Goal: Task Accomplishment & Management: Manage account settings

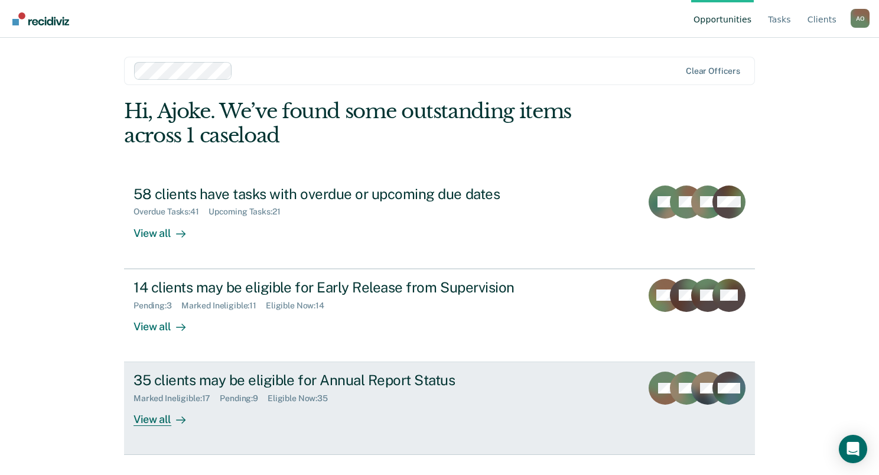
click at [162, 420] on div "View all" at bounding box center [166, 414] width 66 height 23
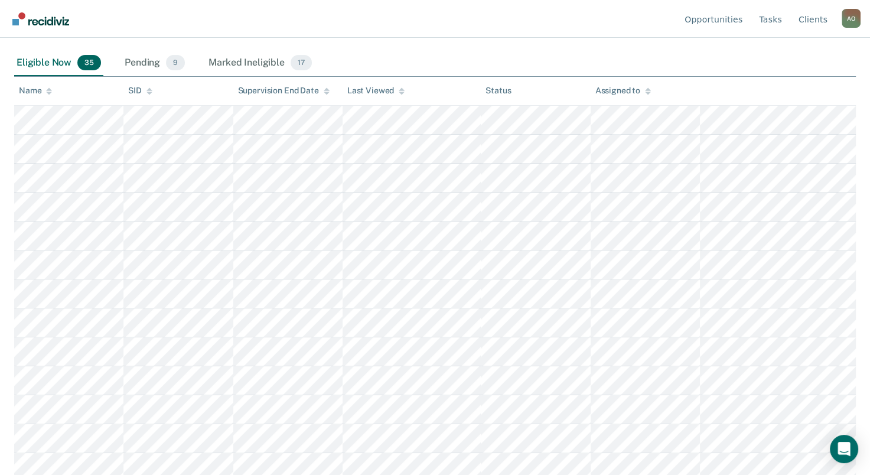
scroll to position [132, 0]
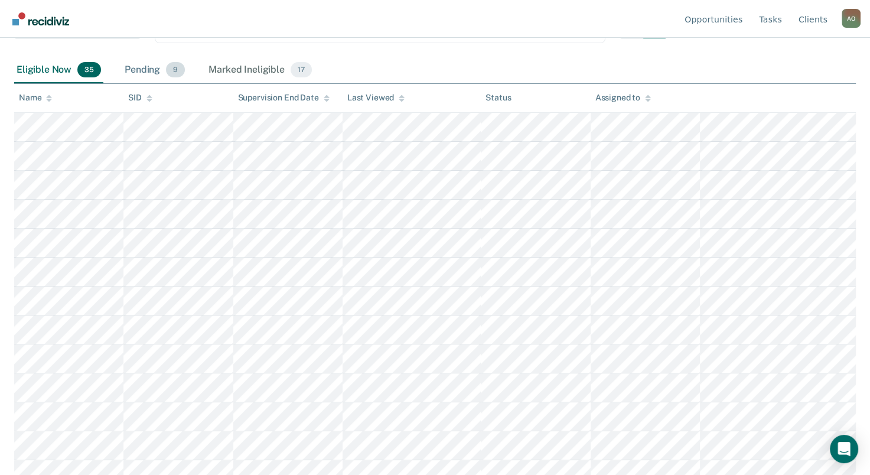
click at [146, 68] on div "Pending 9" at bounding box center [154, 70] width 65 height 26
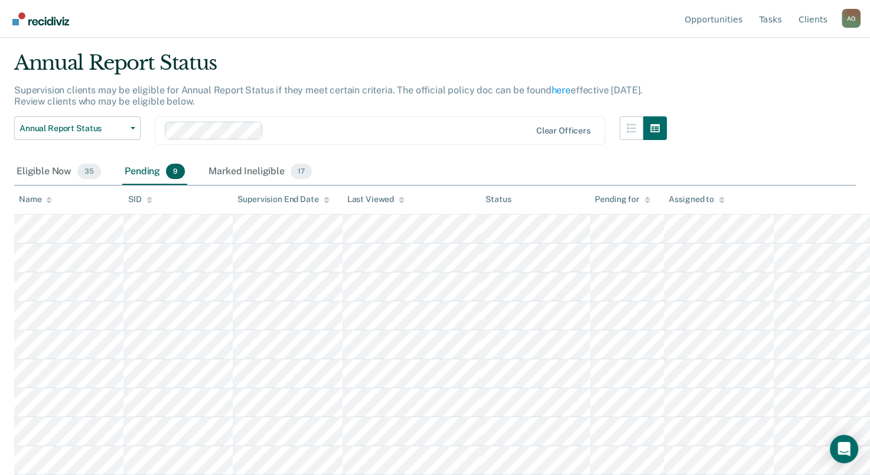
scroll to position [30, 0]
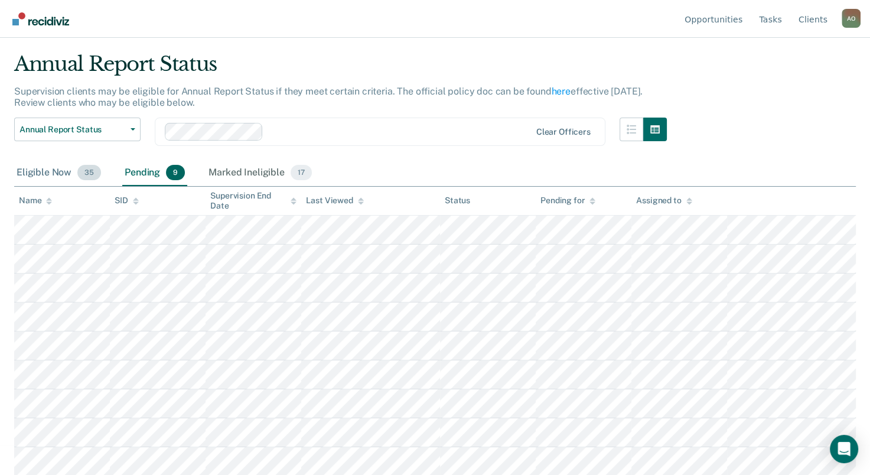
click at [41, 174] on div "Eligible Now 35" at bounding box center [58, 173] width 89 height 26
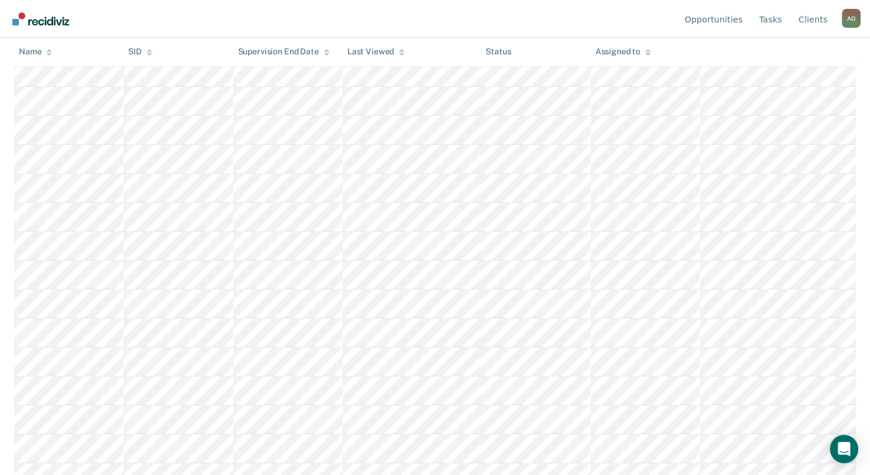
scroll to position [738, 0]
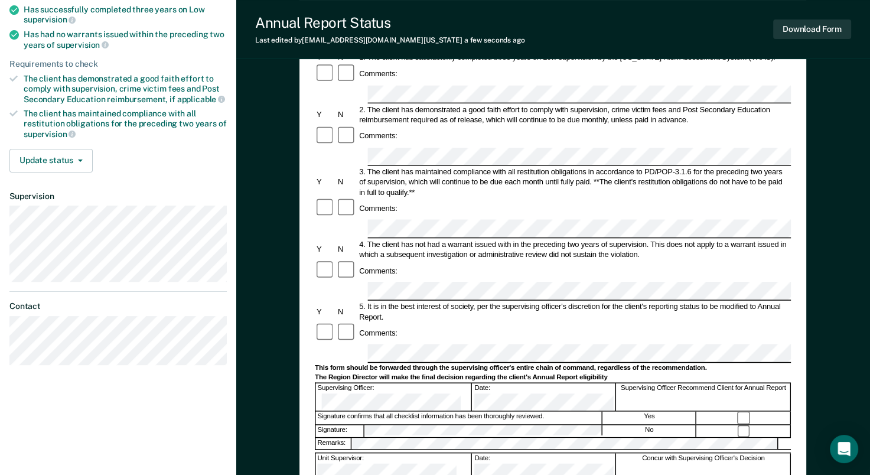
scroll to position [177, 0]
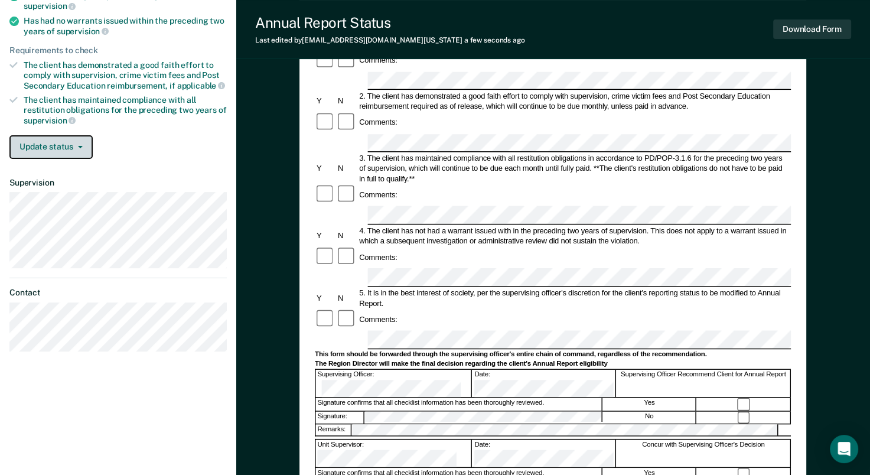
click at [70, 139] on button "Update status" at bounding box center [50, 147] width 83 height 24
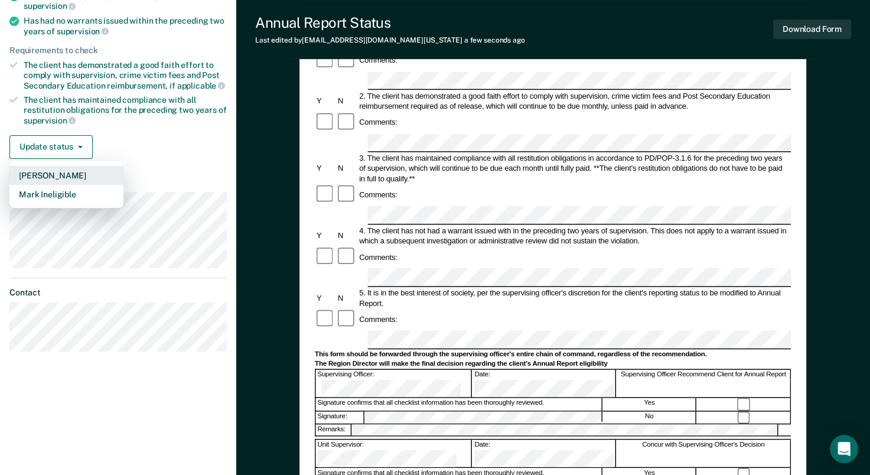
click at [71, 170] on button "Mark Pending" at bounding box center [66, 175] width 114 height 19
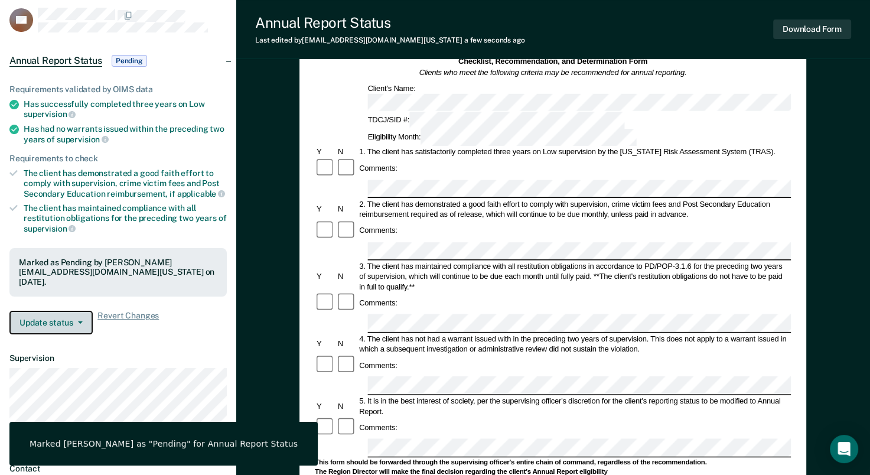
scroll to position [0, 0]
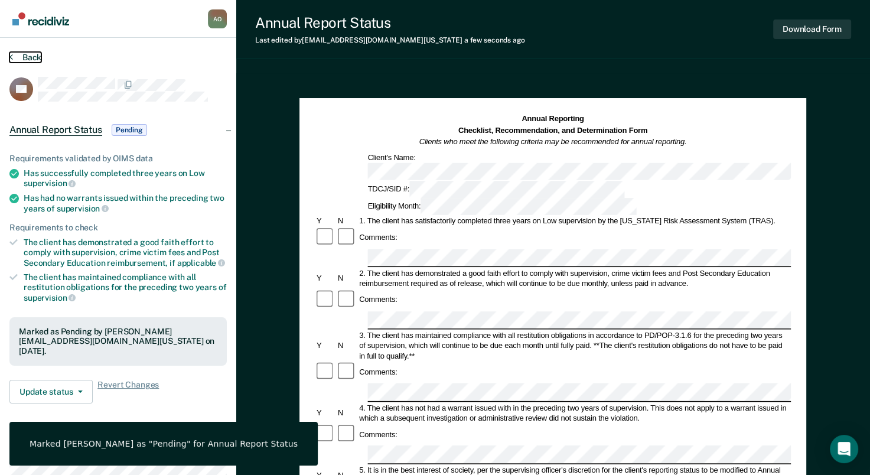
click at [33, 57] on button "Back" at bounding box center [25, 57] width 32 height 11
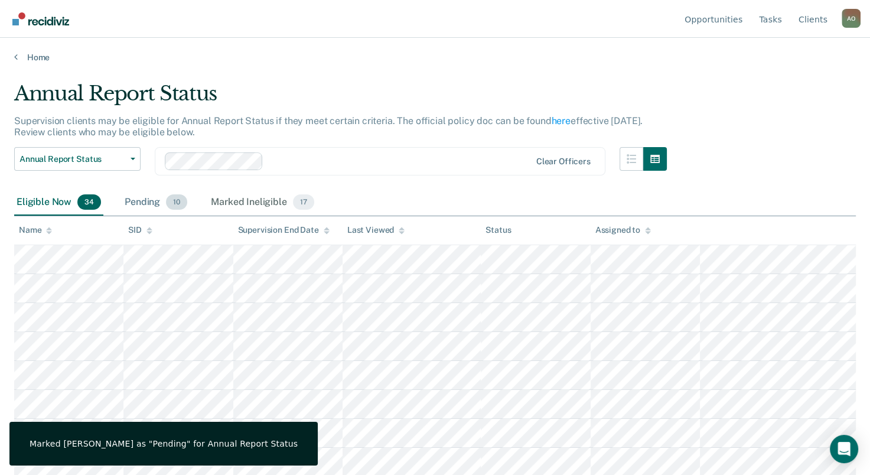
click at [142, 202] on div "Pending 10" at bounding box center [155, 203] width 67 height 26
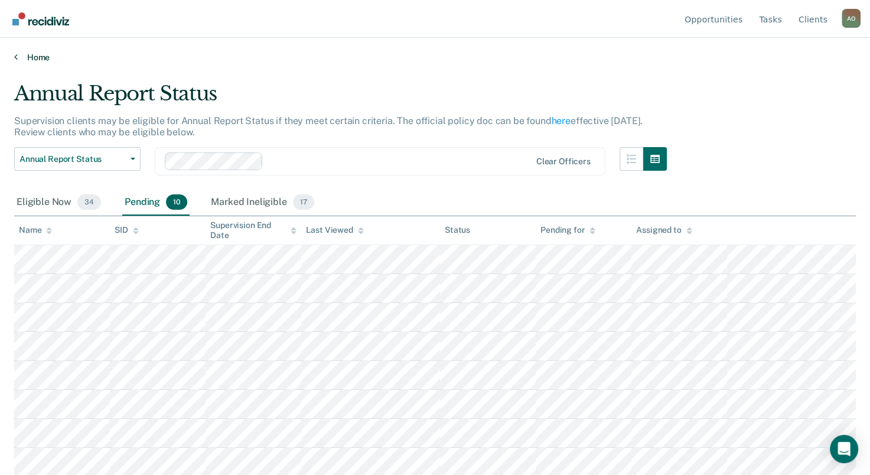
click at [31, 56] on link "Home" at bounding box center [435, 57] width 842 height 11
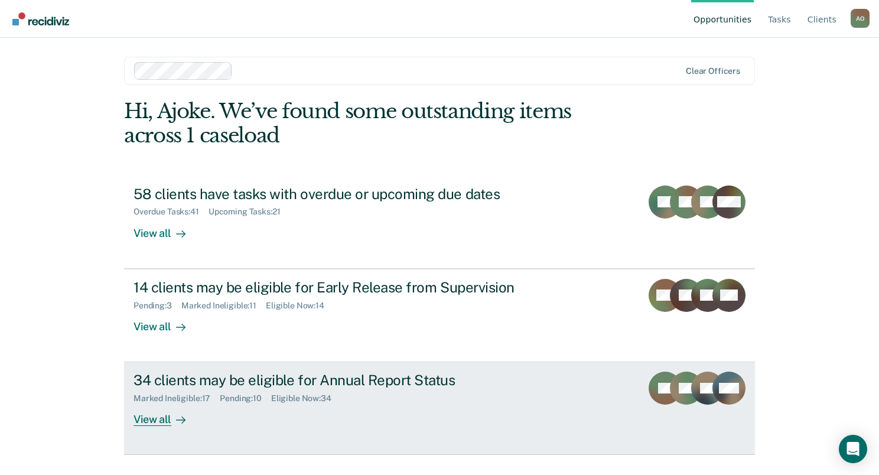
click at [149, 416] on div "View all" at bounding box center [166, 414] width 66 height 23
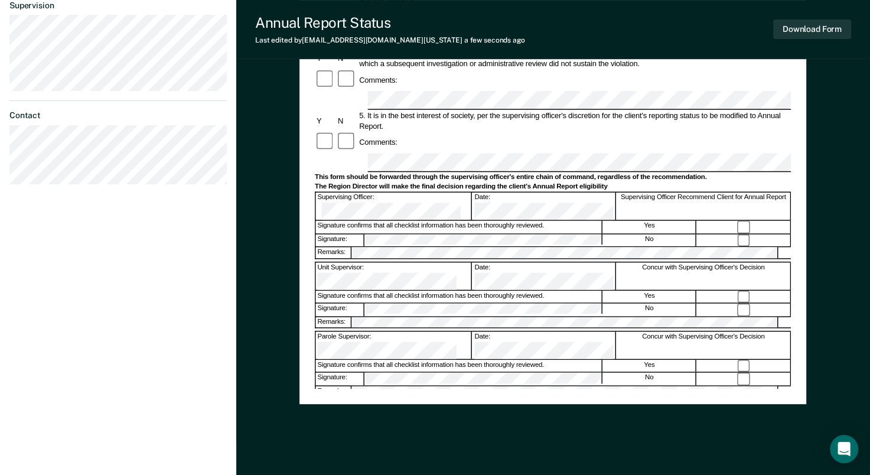
scroll to position [118, 0]
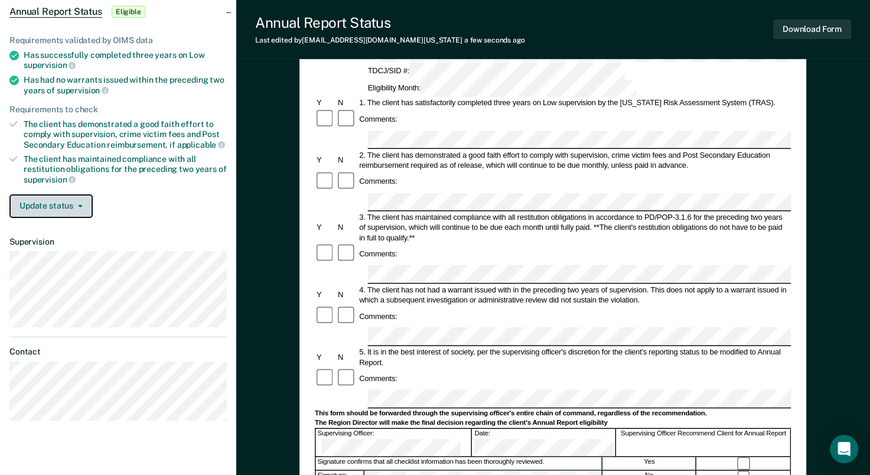
click at [67, 198] on button "Update status" at bounding box center [50, 206] width 83 height 24
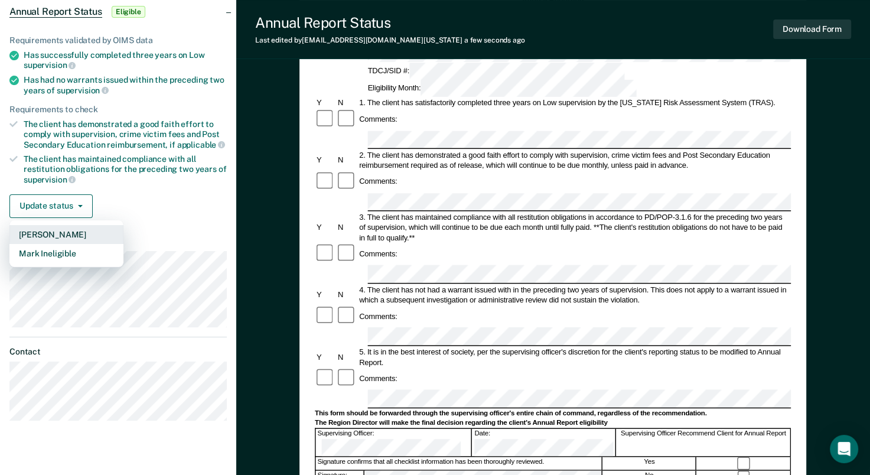
click at [57, 226] on button "Mark Pending" at bounding box center [66, 234] width 114 height 19
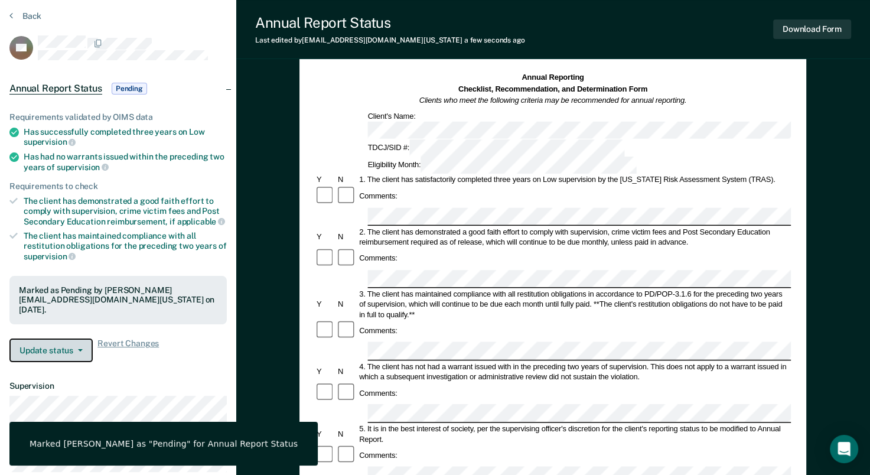
scroll to position [0, 0]
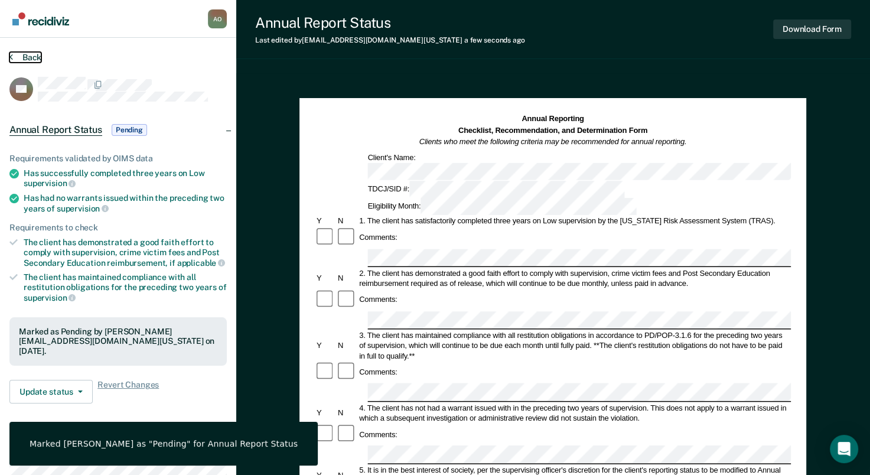
click at [31, 56] on button "Back" at bounding box center [25, 57] width 32 height 11
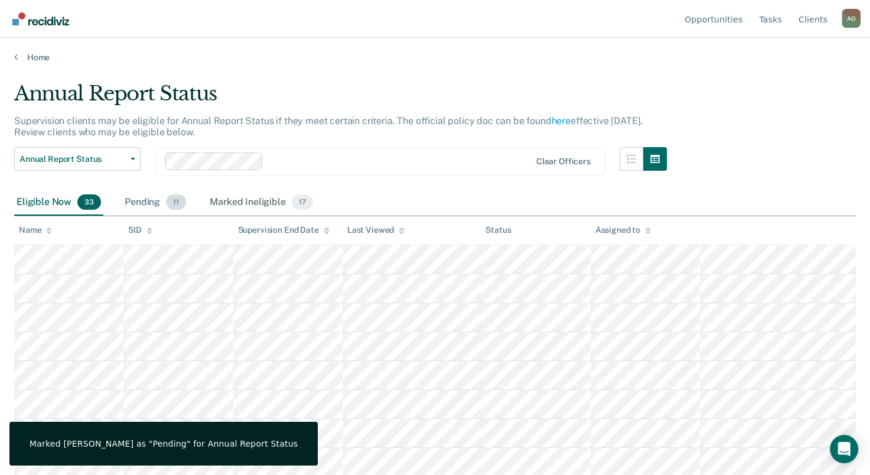
click at [142, 203] on div "Pending 11" at bounding box center [155, 203] width 66 height 26
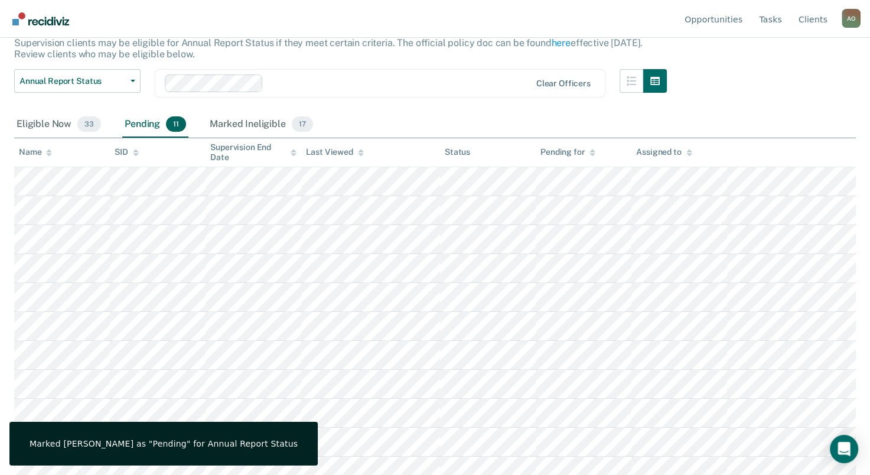
scroll to position [87, 0]
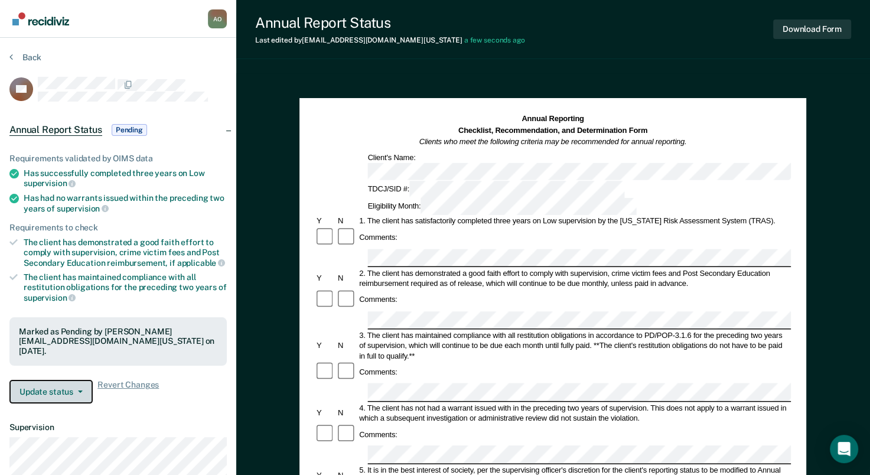
click at [73, 390] on span "button" at bounding box center [77, 391] width 9 height 2
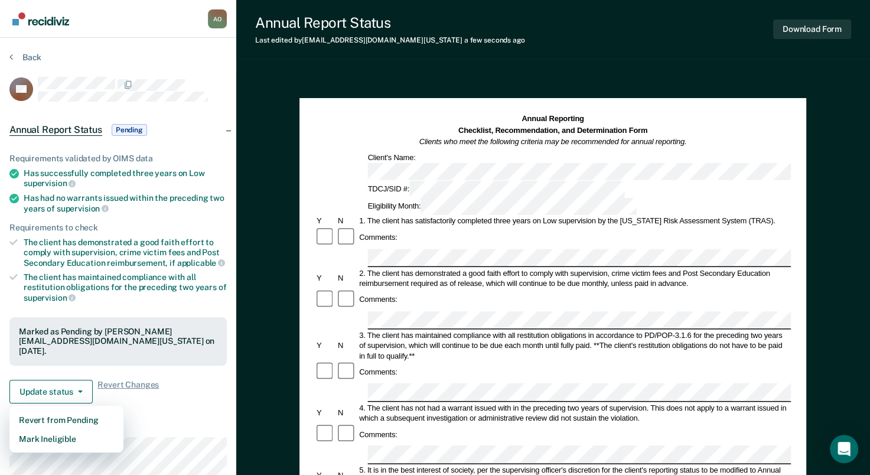
click at [163, 411] on article "SB Annual Report Status Pending Requirements validated by OIMS data Has success…" at bounding box center [117, 337] width 217 height 520
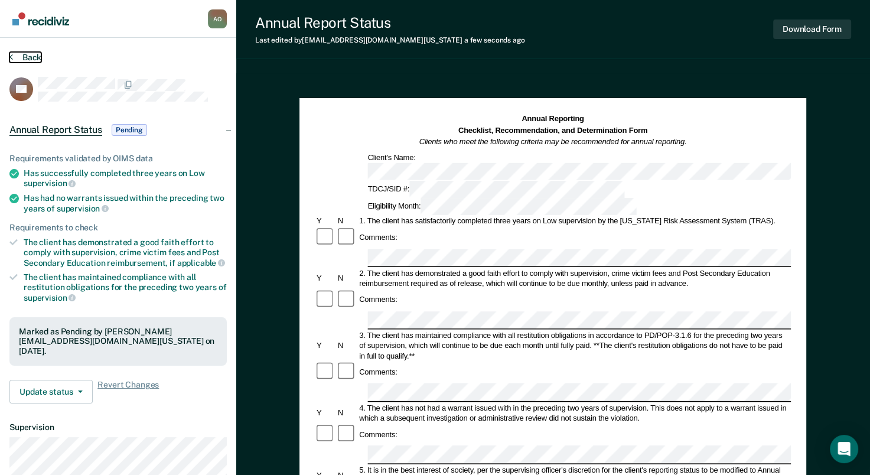
click at [24, 57] on button "Back" at bounding box center [25, 57] width 32 height 11
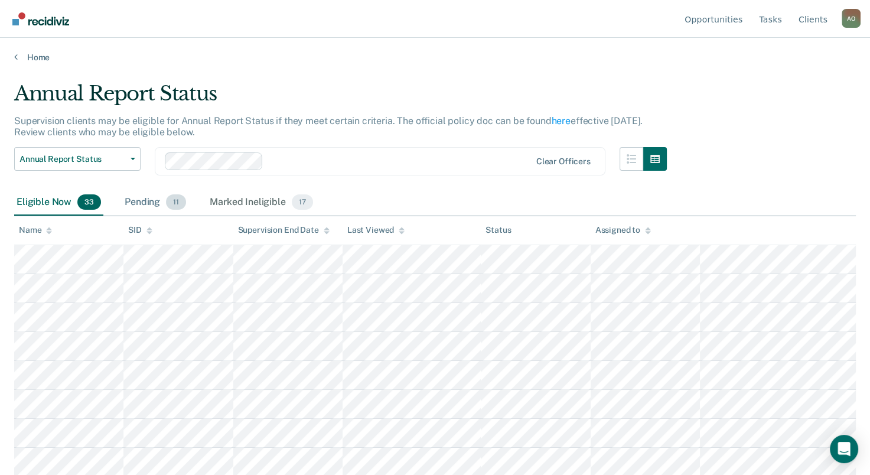
click at [142, 196] on div "Pending 11" at bounding box center [155, 203] width 66 height 26
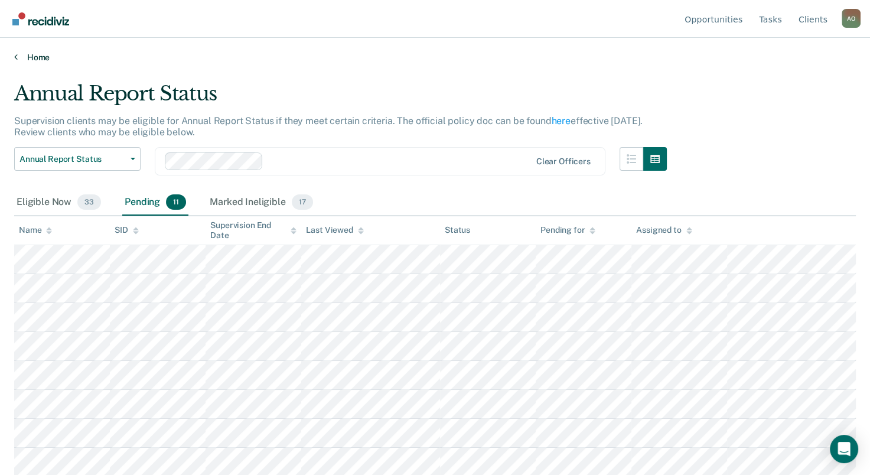
click at [34, 57] on link "Home" at bounding box center [435, 57] width 842 height 11
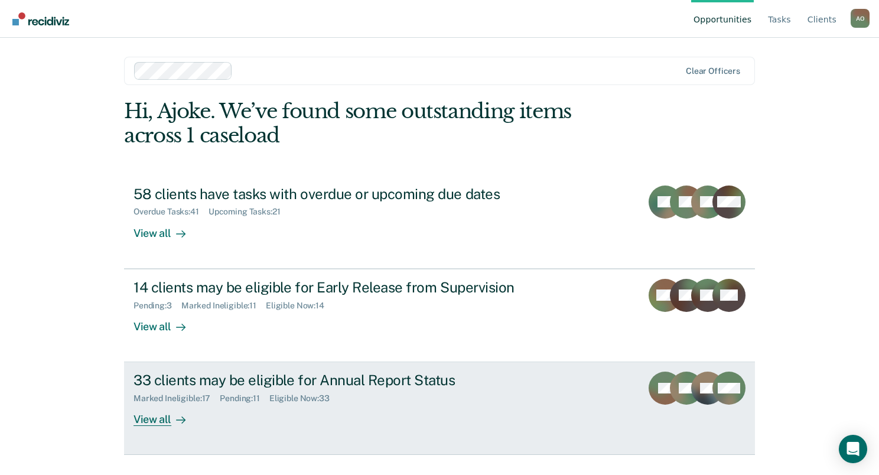
click at [154, 422] on div "View all" at bounding box center [166, 414] width 66 height 23
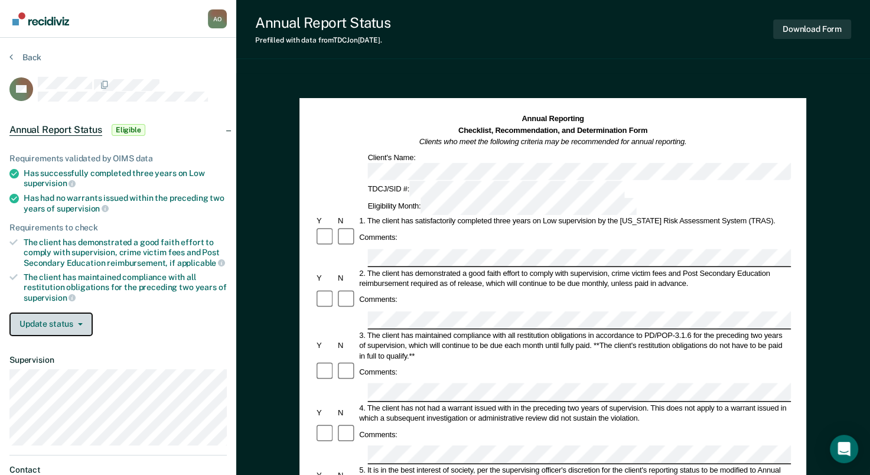
click at [75, 323] on span "button" at bounding box center [77, 324] width 9 height 2
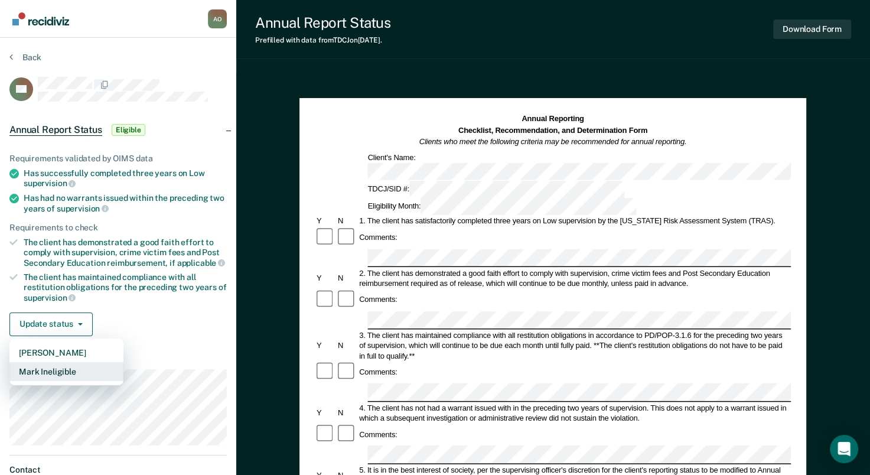
click at [78, 369] on button "Mark Ineligible" at bounding box center [66, 371] width 114 height 19
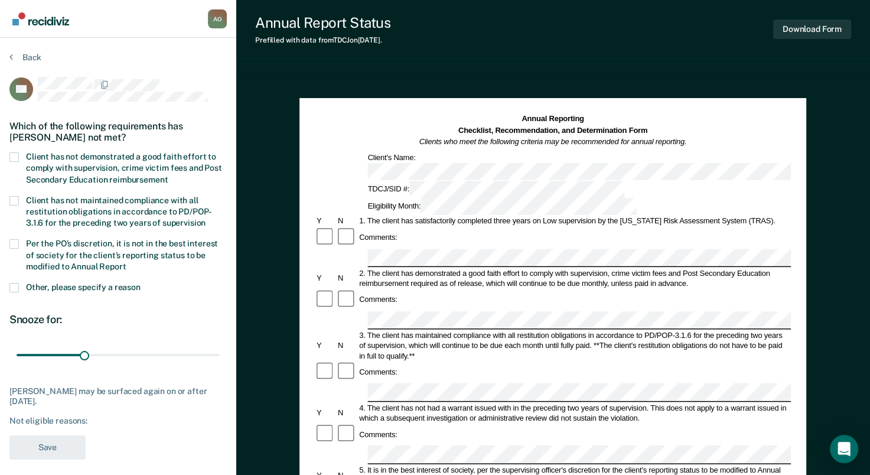
click at [12, 155] on span at bounding box center [13, 156] width 9 height 9
click at [168, 175] on input "Client has not demonstrated a good faith effort to comply with supervision, cri…" at bounding box center [168, 175] width 0 height 0
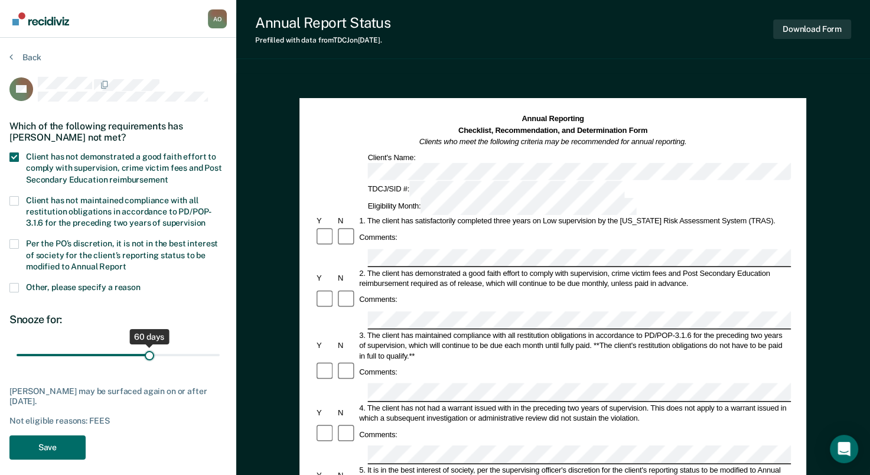
drag, startPoint x: 84, startPoint y: 352, endPoint x: 151, endPoint y: 357, distance: 66.3
type input "60"
click at [151, 357] on input "range" at bounding box center [118, 355] width 203 height 21
click at [64, 447] on button "Save" at bounding box center [47, 447] width 76 height 24
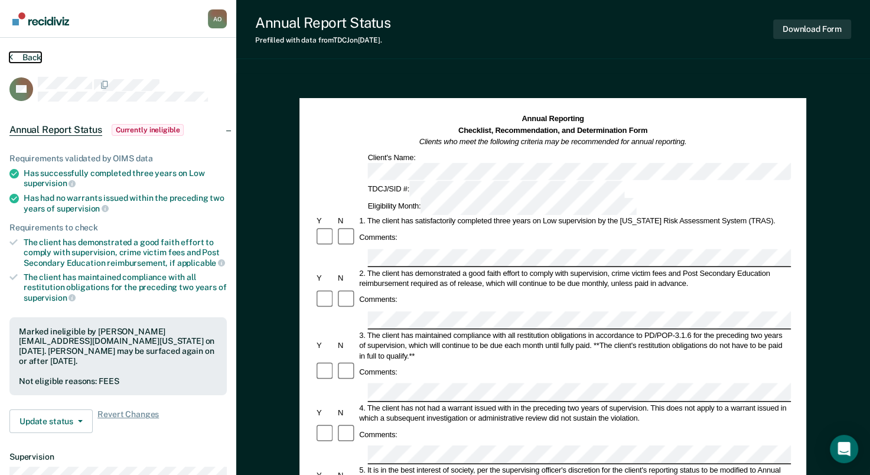
click at [40, 56] on button "Back" at bounding box center [25, 57] width 32 height 11
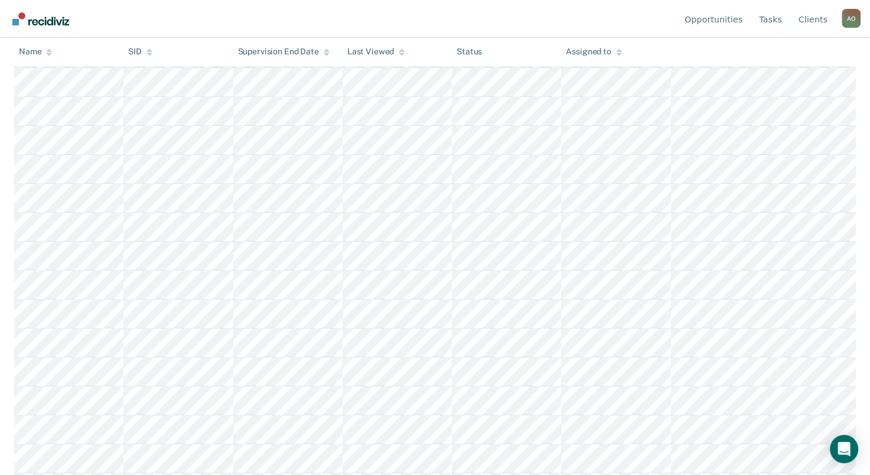
scroll to position [473, 0]
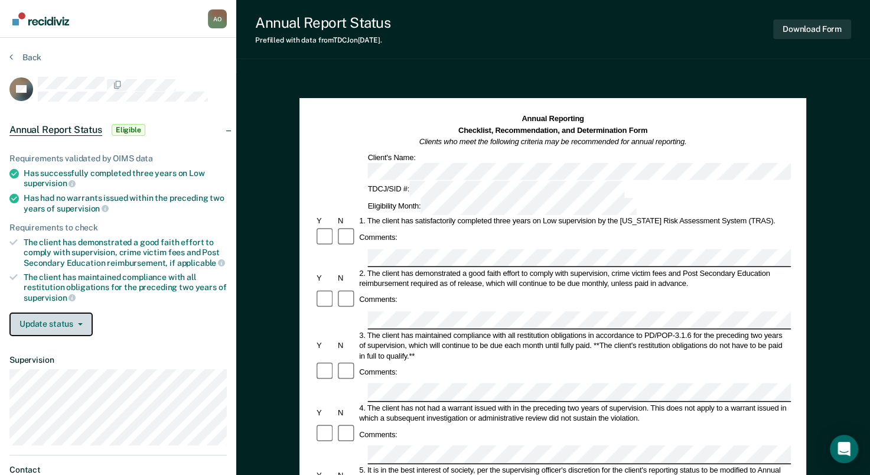
click at [79, 323] on icon "button" at bounding box center [80, 324] width 5 height 2
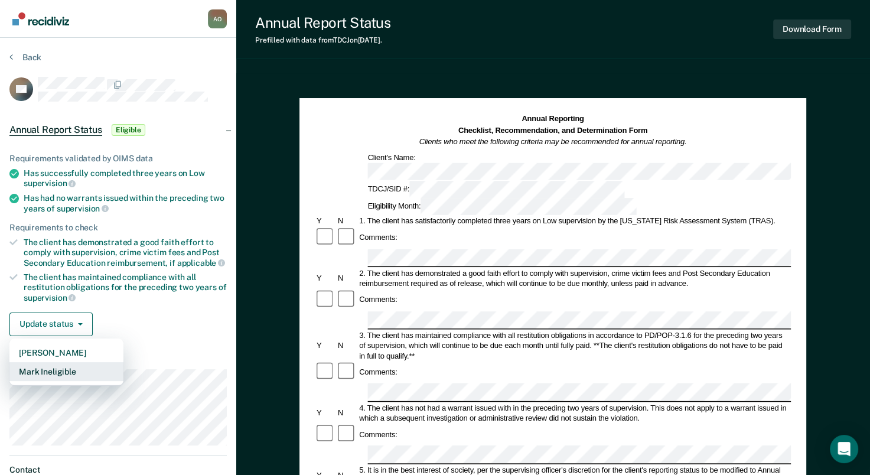
click at [75, 369] on button "Mark Ineligible" at bounding box center [66, 371] width 114 height 19
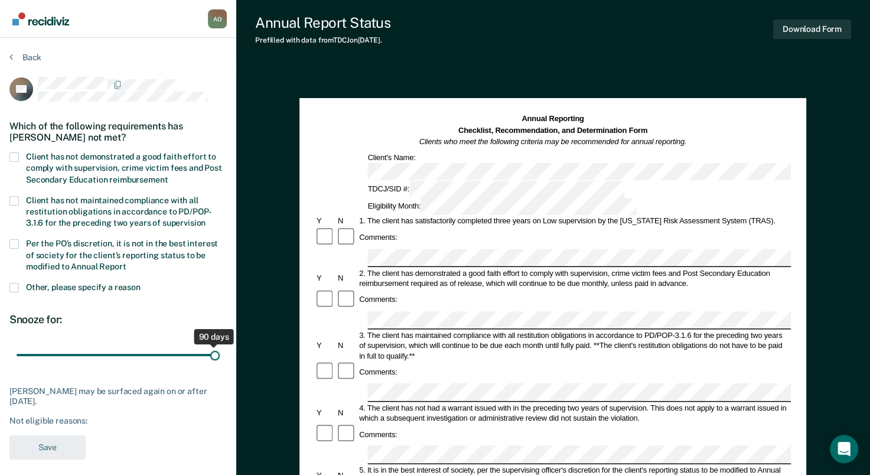
drag, startPoint x: 84, startPoint y: 353, endPoint x: 231, endPoint y: 357, distance: 147.1
type input "90"
click at [220, 357] on input "range" at bounding box center [118, 355] width 203 height 21
click at [14, 196] on span at bounding box center [13, 200] width 9 height 9
click at [206, 219] on input "Client has not maintained compliance with all restitution obligations in accord…" at bounding box center [206, 219] width 0 height 0
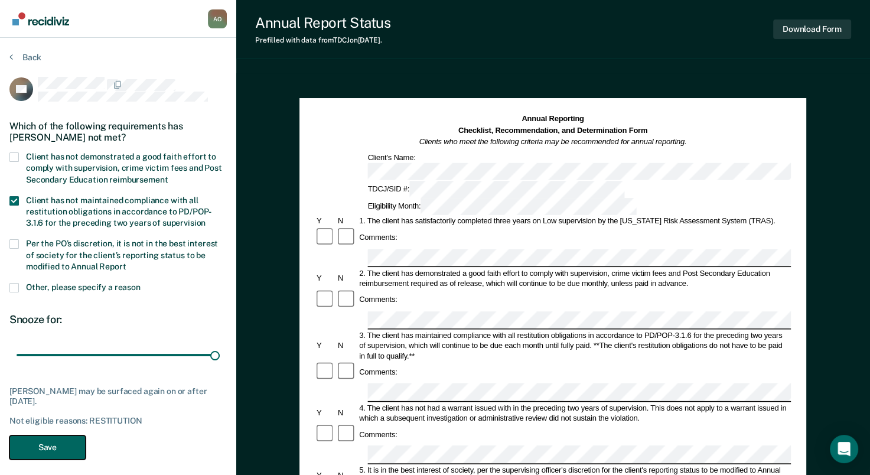
click at [45, 447] on button "Save" at bounding box center [47, 447] width 76 height 24
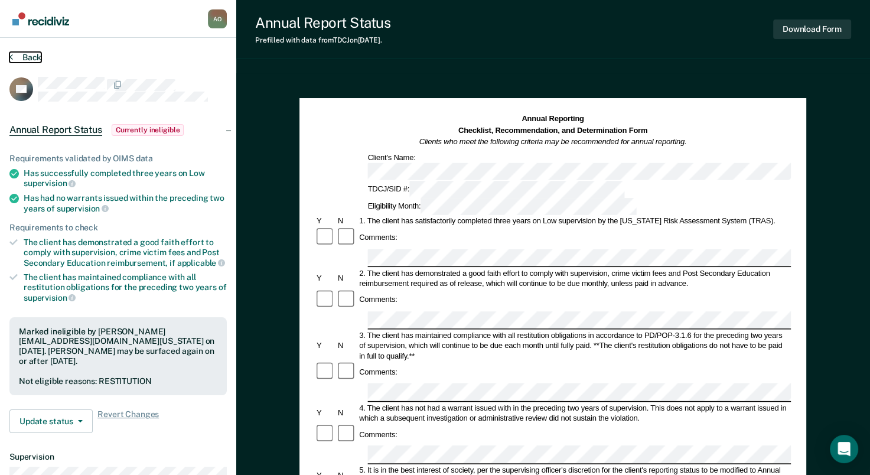
click at [17, 56] on button "Back" at bounding box center [25, 57] width 32 height 11
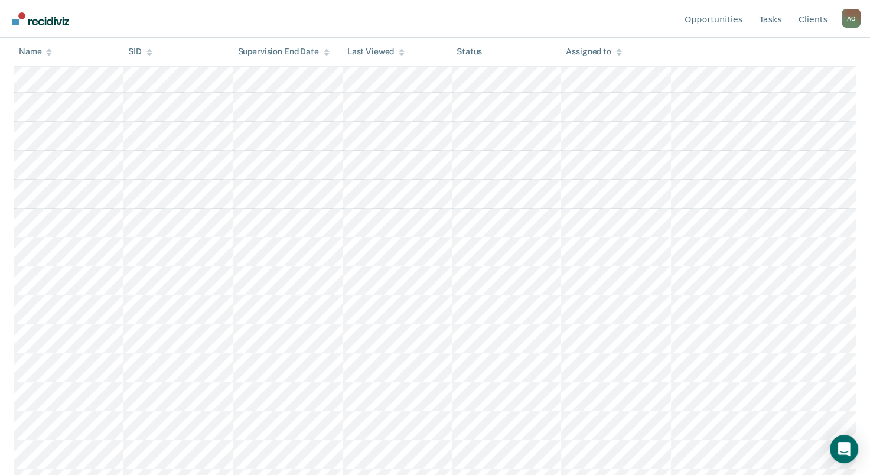
scroll to position [354, 0]
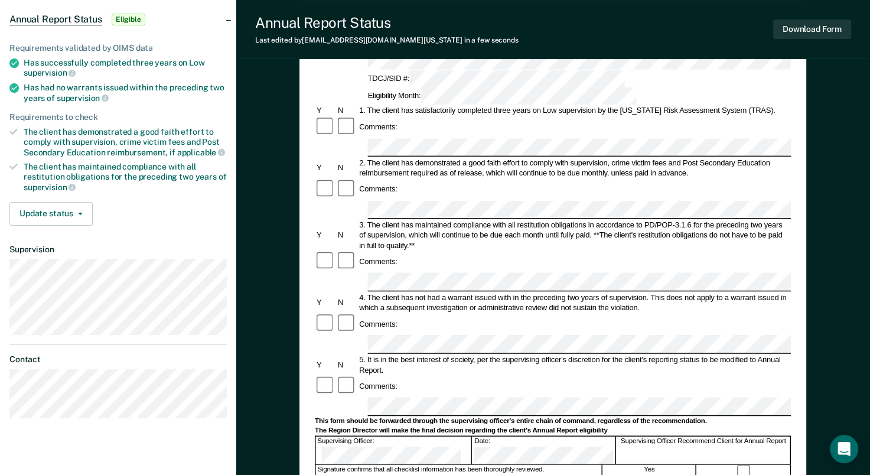
scroll to position [118, 0]
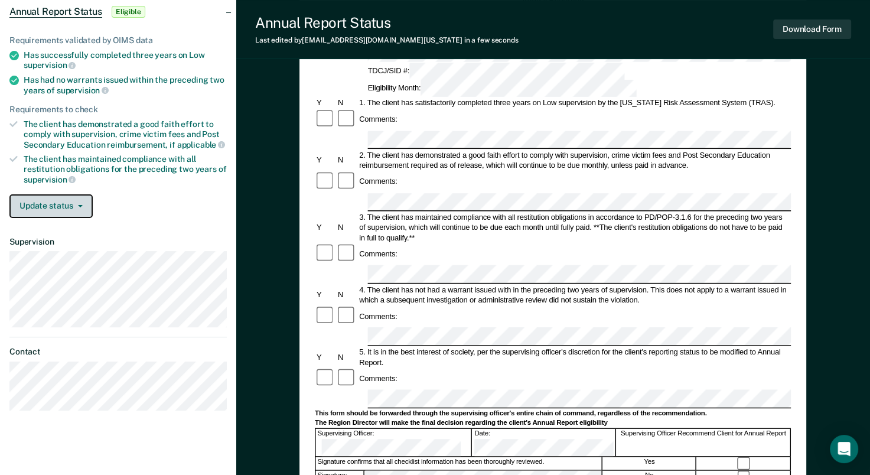
click at [49, 206] on button "Update status" at bounding box center [50, 206] width 83 height 24
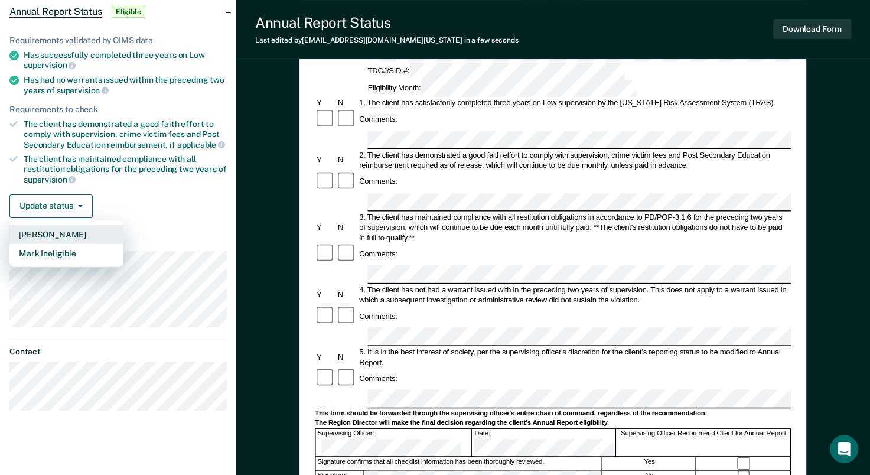
click at [77, 229] on button "Mark Pending" at bounding box center [66, 234] width 114 height 19
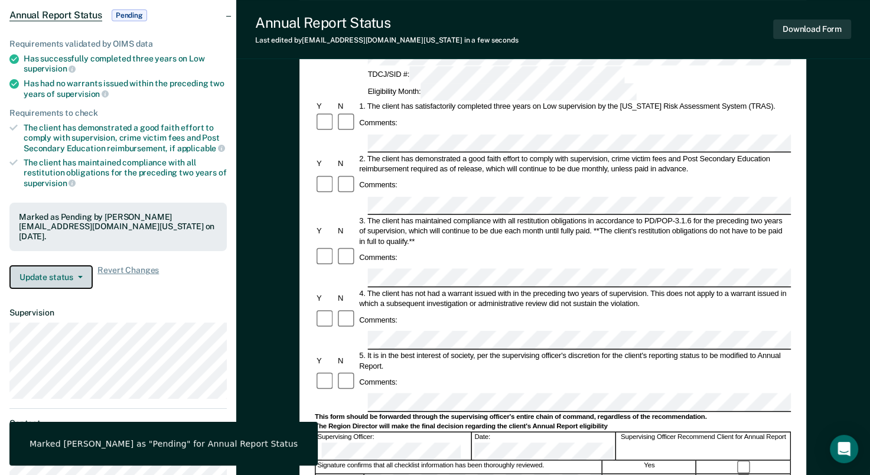
scroll to position [0, 0]
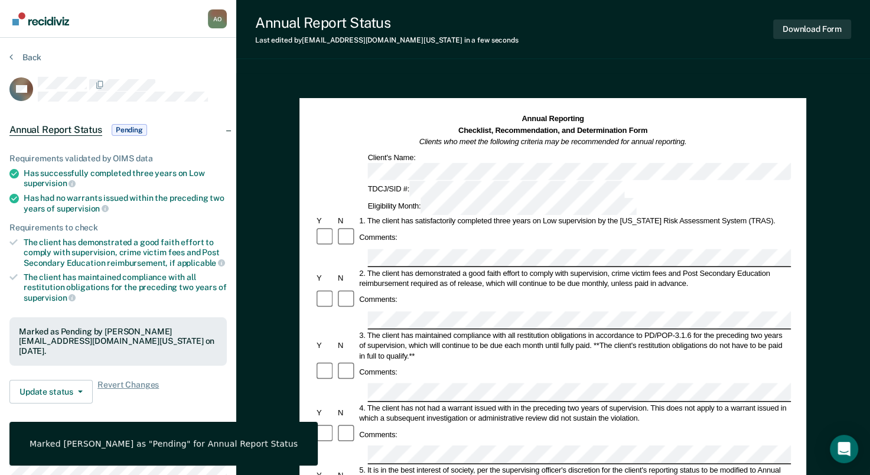
click at [25, 51] on section "Back AD Annual Report Status Pending Requirements validated by OIMS data Has su…" at bounding box center [118, 329] width 236 height 582
click at [23, 53] on button "Back" at bounding box center [25, 57] width 32 height 11
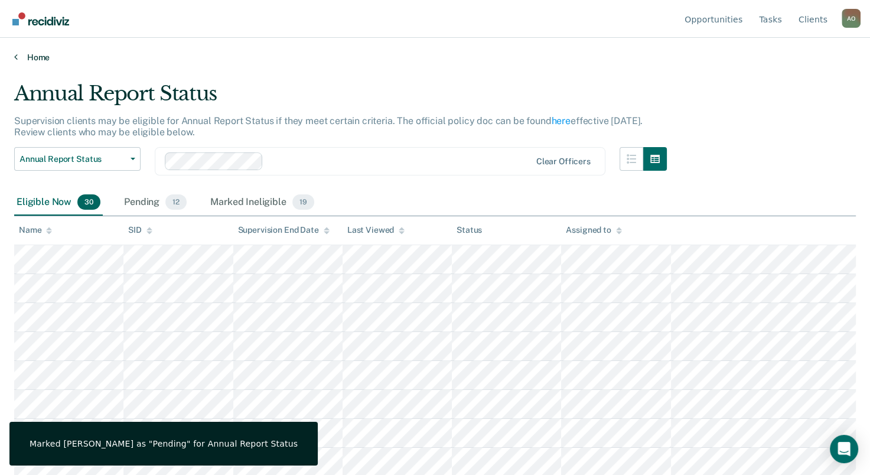
click at [38, 56] on link "Home" at bounding box center [435, 57] width 842 height 11
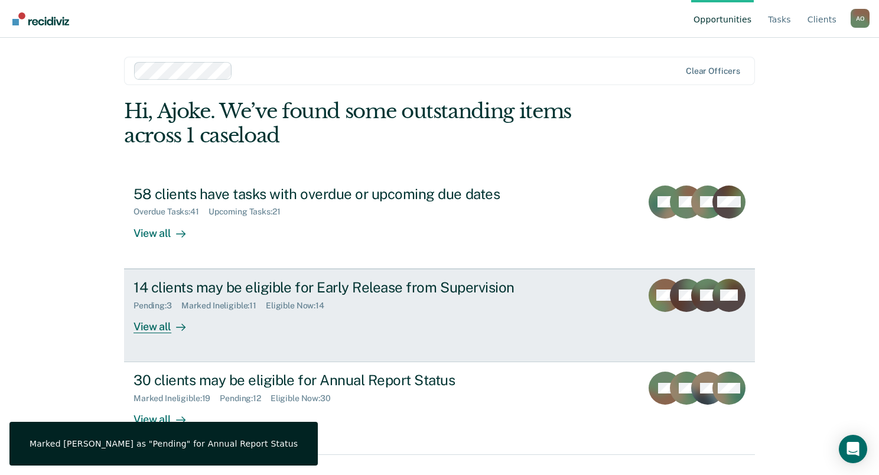
click at [156, 326] on div "View all" at bounding box center [166, 321] width 66 height 23
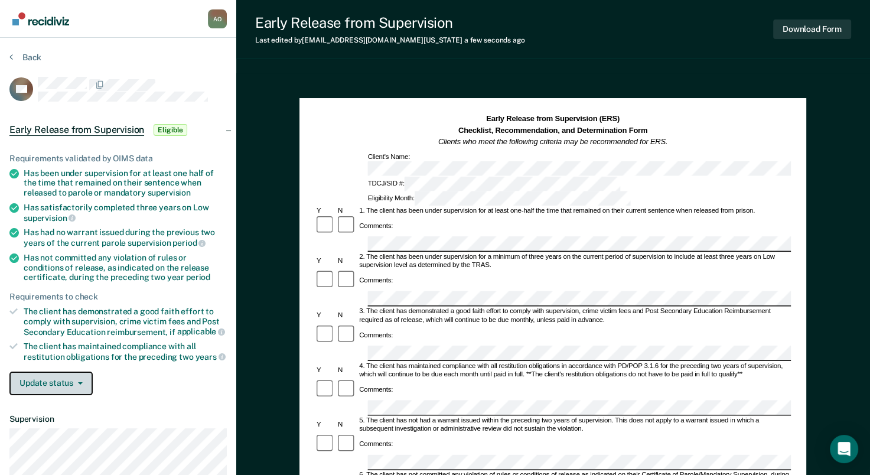
click at [64, 375] on button "Update status" at bounding box center [50, 384] width 83 height 24
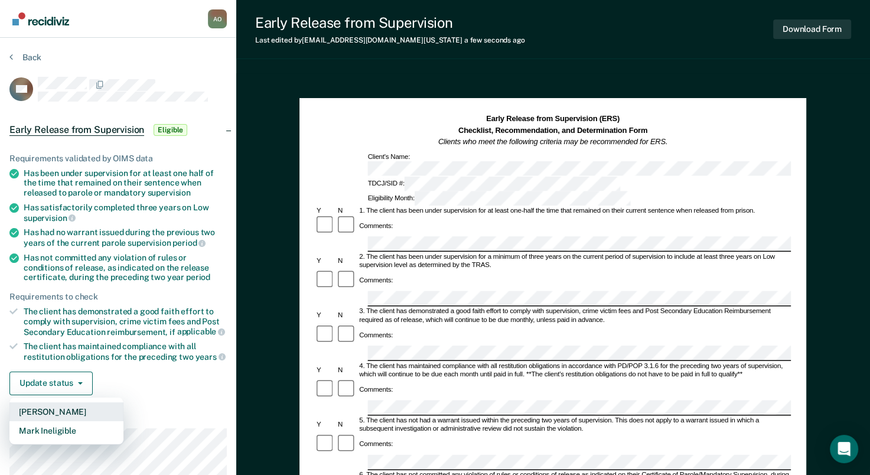
click at [67, 406] on button "Mark Pending" at bounding box center [66, 411] width 114 height 19
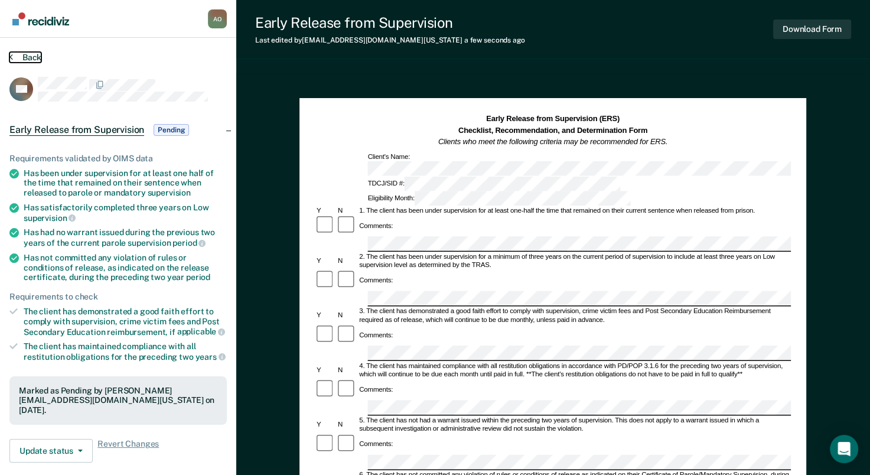
click at [27, 56] on button "Back" at bounding box center [25, 57] width 32 height 11
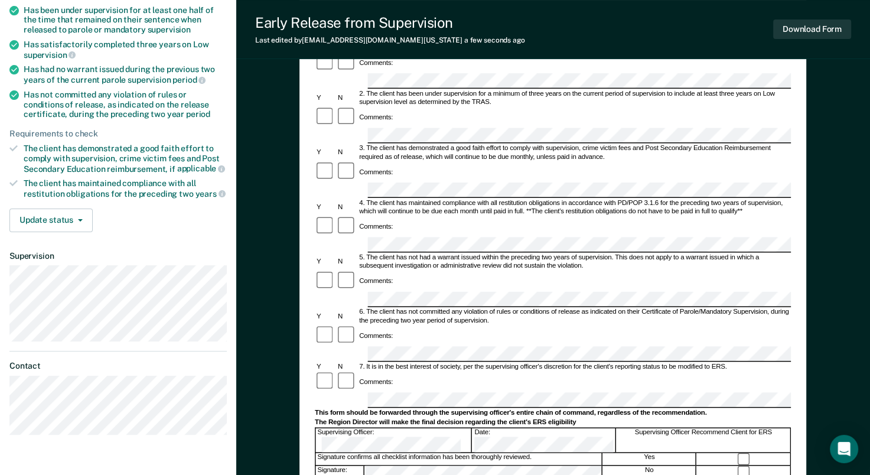
scroll to position [177, 0]
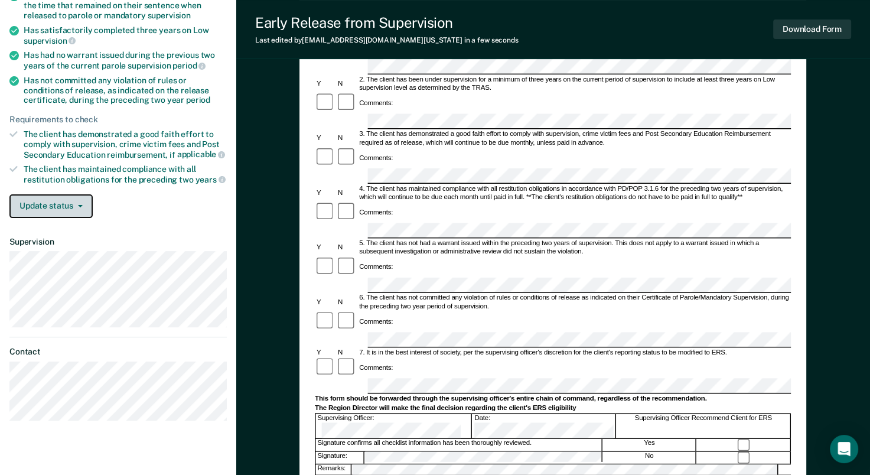
click at [73, 205] on span "button" at bounding box center [77, 206] width 9 height 2
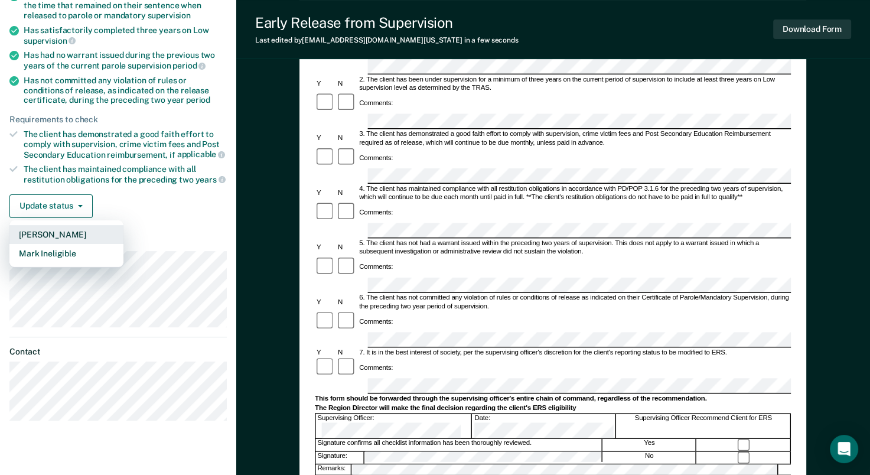
click at [64, 229] on button "Mark Pending" at bounding box center [66, 234] width 114 height 19
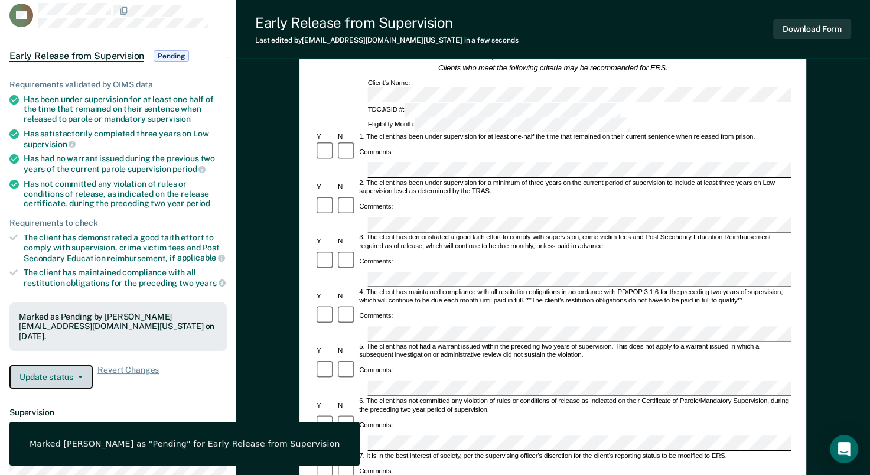
scroll to position [0, 0]
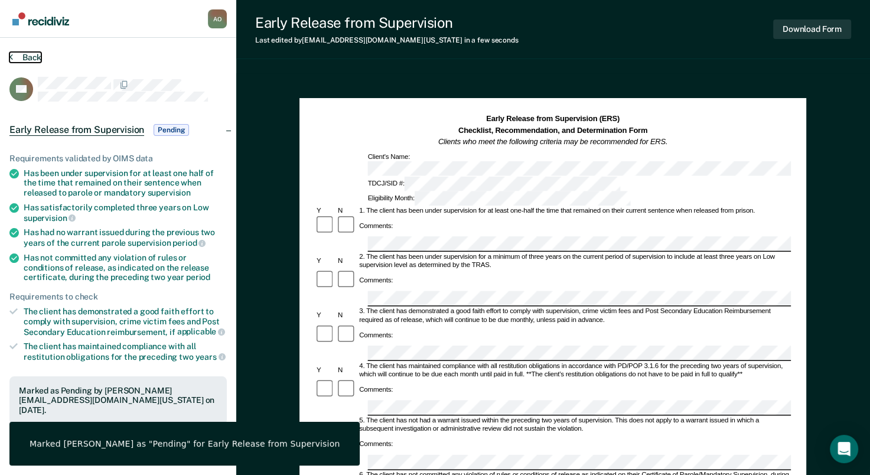
click at [27, 56] on button "Back" at bounding box center [25, 57] width 32 height 11
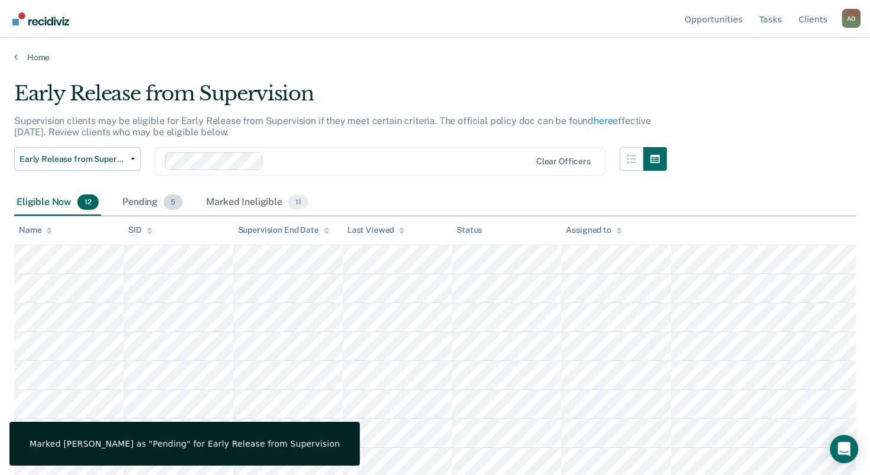
click at [142, 201] on div "Pending 5" at bounding box center [152, 203] width 65 height 26
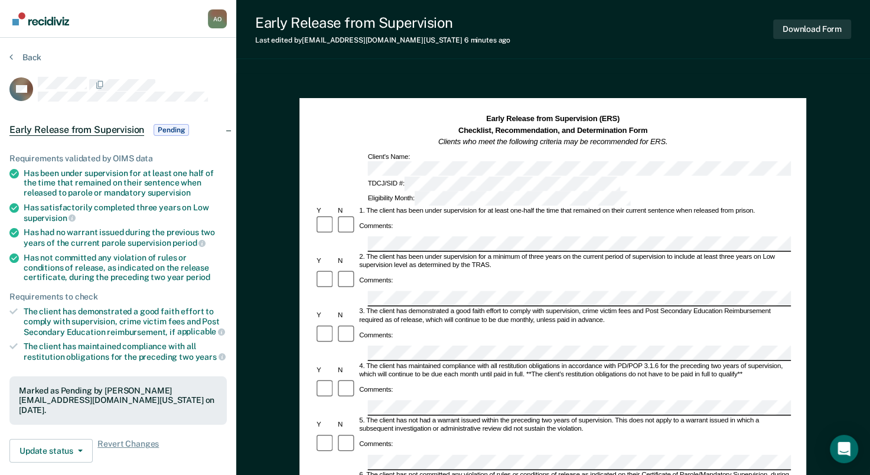
scroll to position [354, 0]
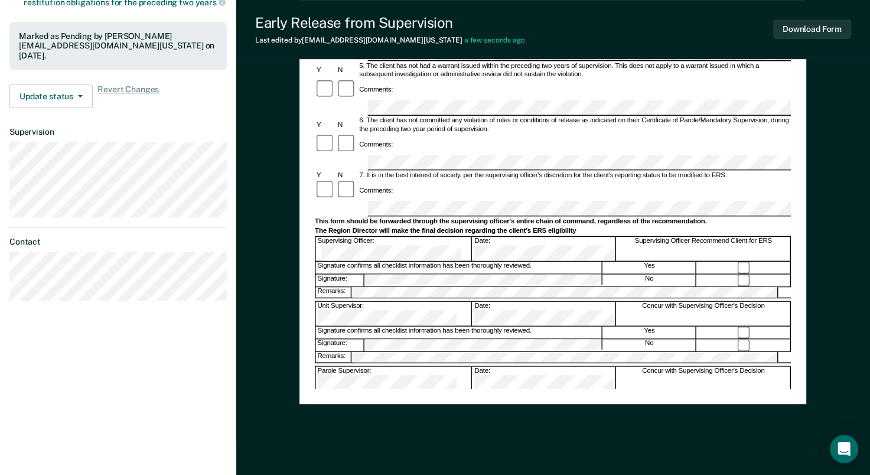
click at [167, 373] on div "Ajoke Onowighose A O Profile How it works Log Out Back AD Early Release from Su…" at bounding box center [118, 44] width 236 height 796
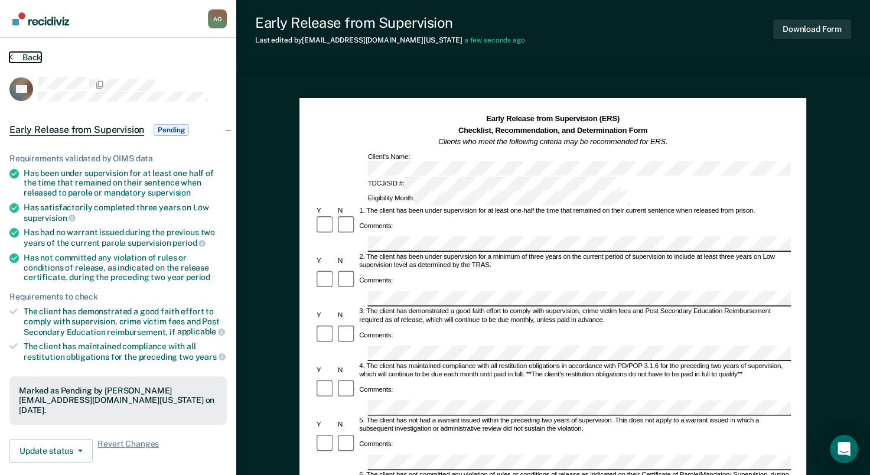
click at [24, 52] on button "Back" at bounding box center [25, 57] width 32 height 11
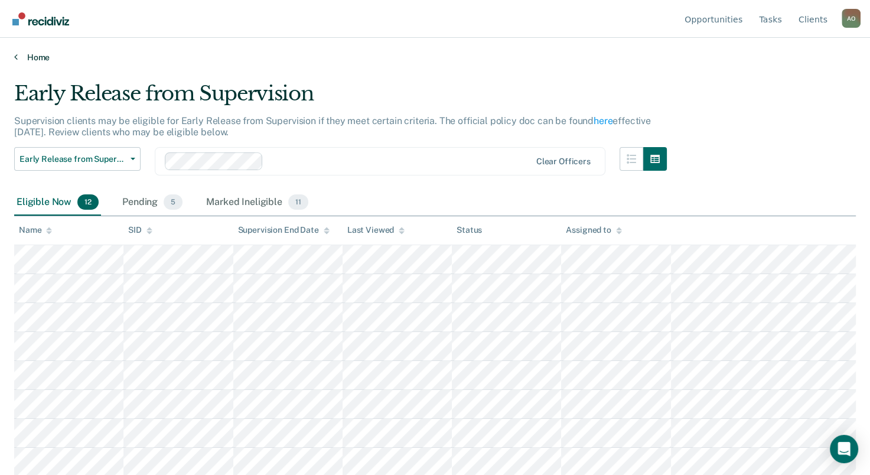
click at [35, 58] on link "Home" at bounding box center [435, 57] width 842 height 11
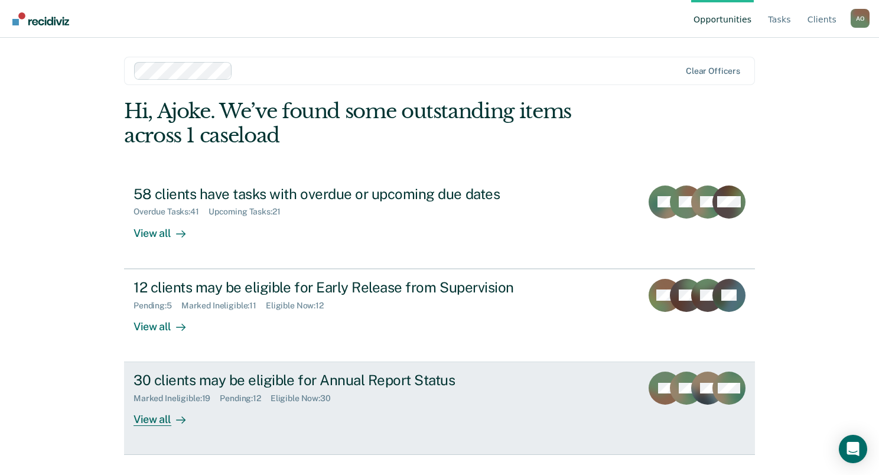
click at [153, 416] on div "View all" at bounding box center [166, 414] width 66 height 23
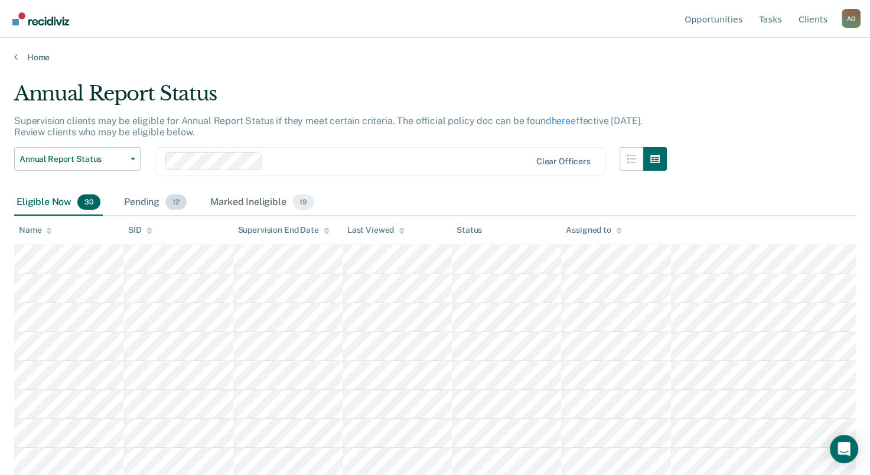
click at [142, 203] on div "Pending 12" at bounding box center [155, 203] width 67 height 26
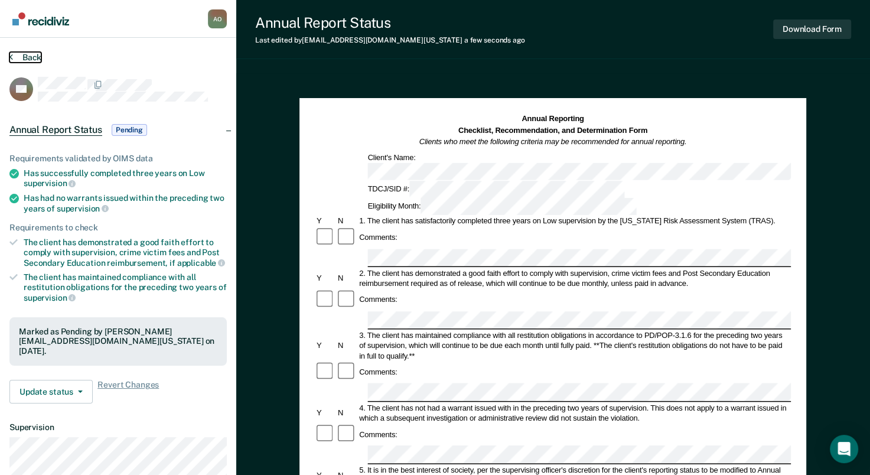
click at [29, 56] on button "Back" at bounding box center [25, 57] width 32 height 11
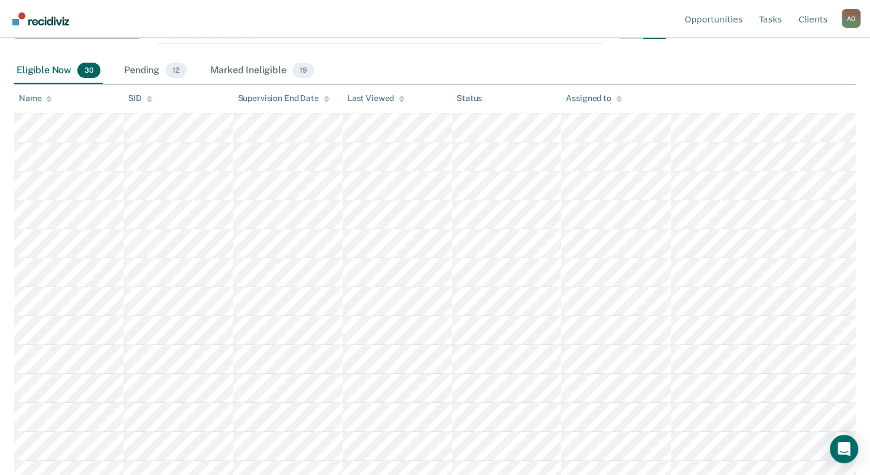
scroll to position [59, 0]
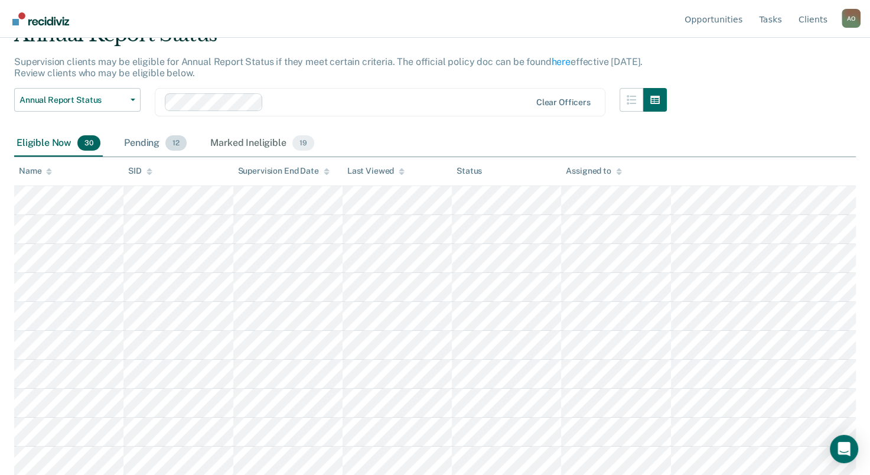
drag, startPoint x: 134, startPoint y: 141, endPoint x: 171, endPoint y: 142, distance: 37.2
click at [135, 141] on div "Pending 12" at bounding box center [155, 144] width 67 height 26
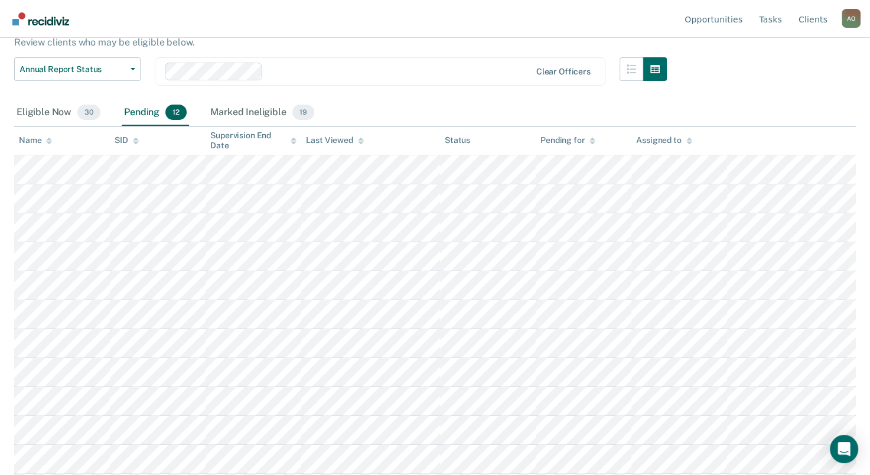
scroll to position [116, 0]
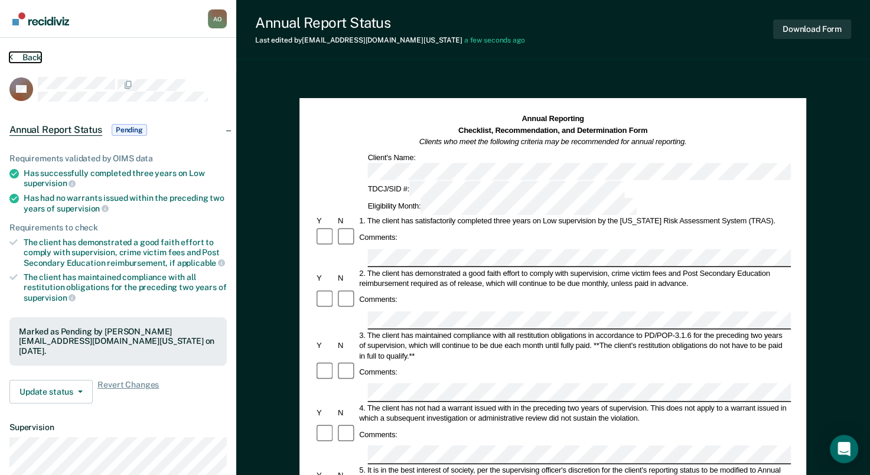
click at [28, 54] on button "Back" at bounding box center [25, 57] width 32 height 11
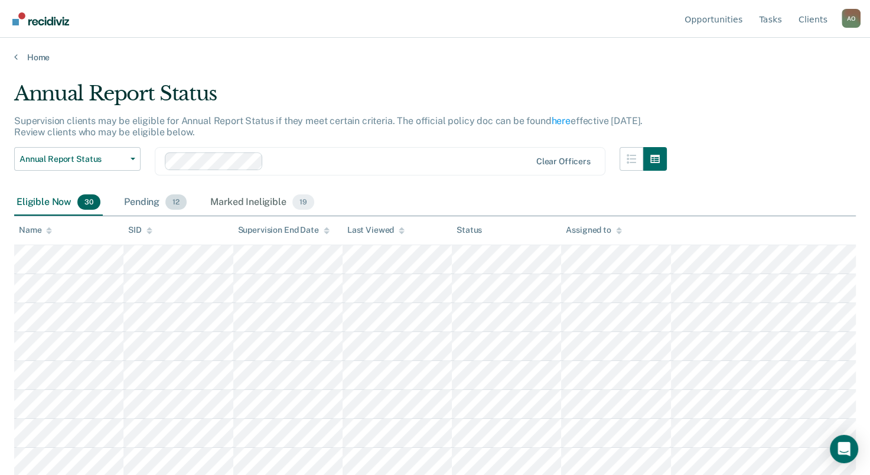
drag, startPoint x: 145, startPoint y: 206, endPoint x: 170, endPoint y: 206, distance: 24.8
click at [145, 206] on div "Pending 12" at bounding box center [155, 203] width 67 height 26
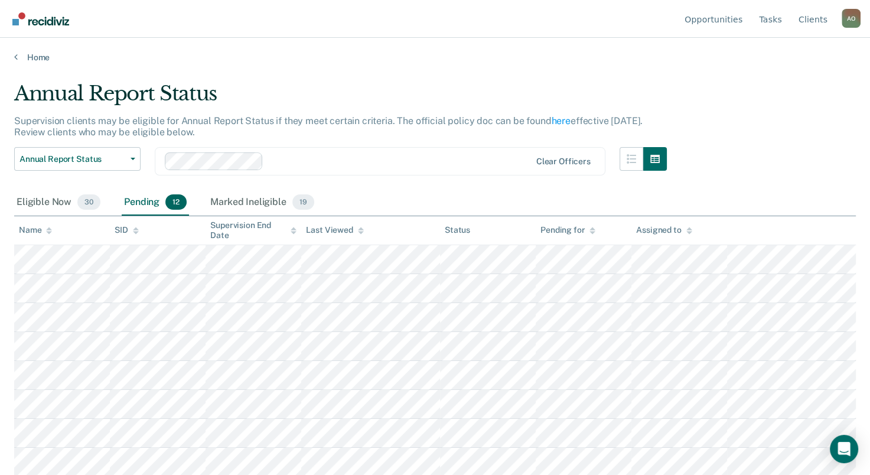
scroll to position [116, 0]
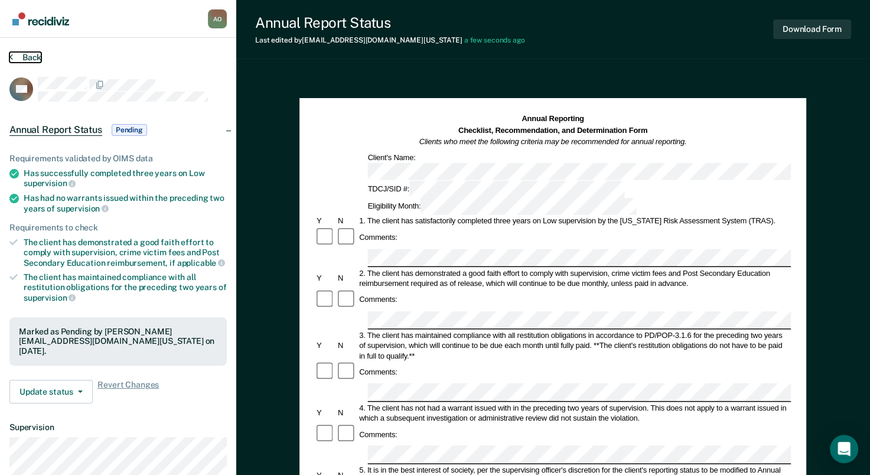
click at [30, 55] on button "Back" at bounding box center [25, 57] width 32 height 11
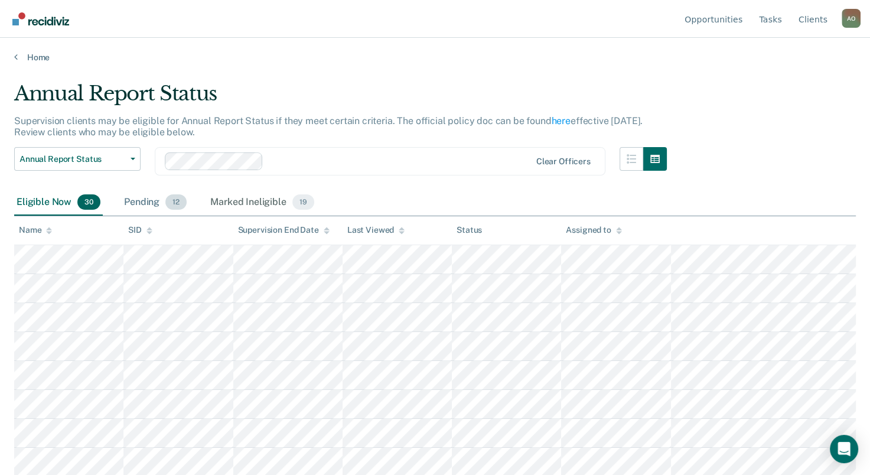
click at [152, 204] on div "Pending 12" at bounding box center [155, 203] width 67 height 26
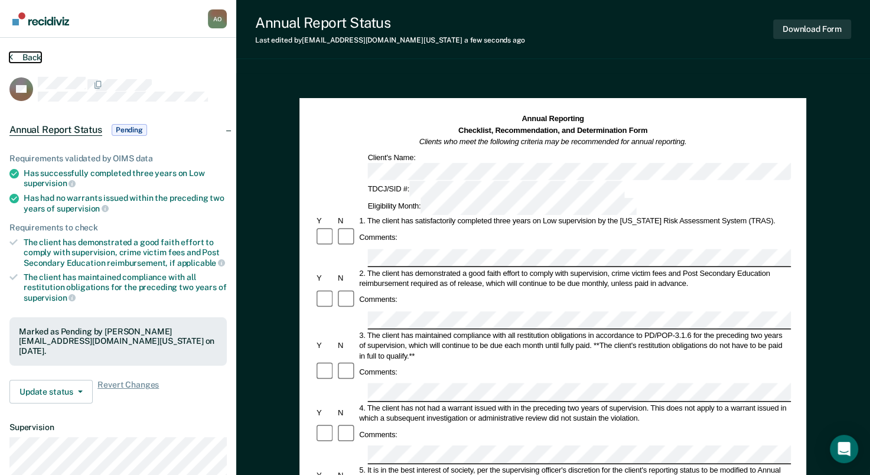
click at [28, 55] on button "Back" at bounding box center [25, 57] width 32 height 11
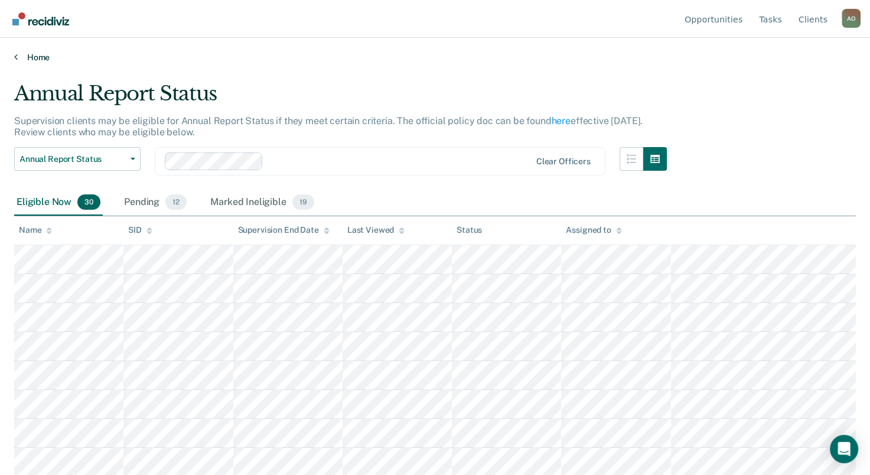
click at [31, 57] on link "Home" at bounding box center [435, 57] width 842 height 11
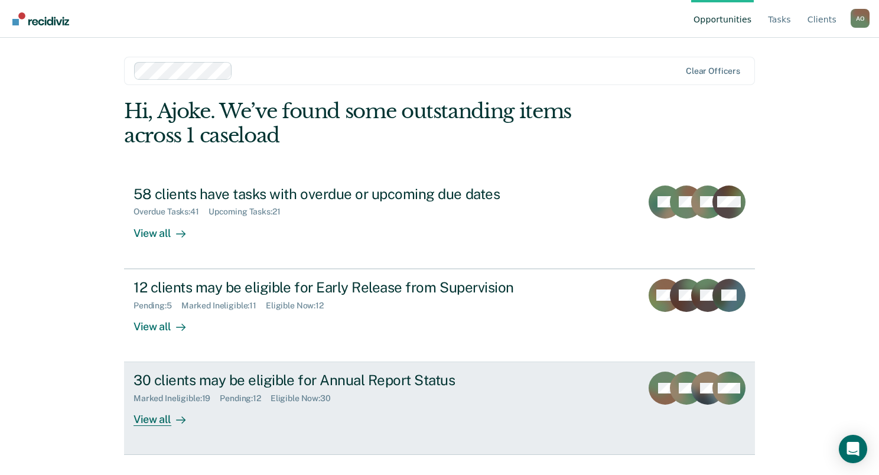
click at [154, 416] on div "View all" at bounding box center [166, 414] width 66 height 23
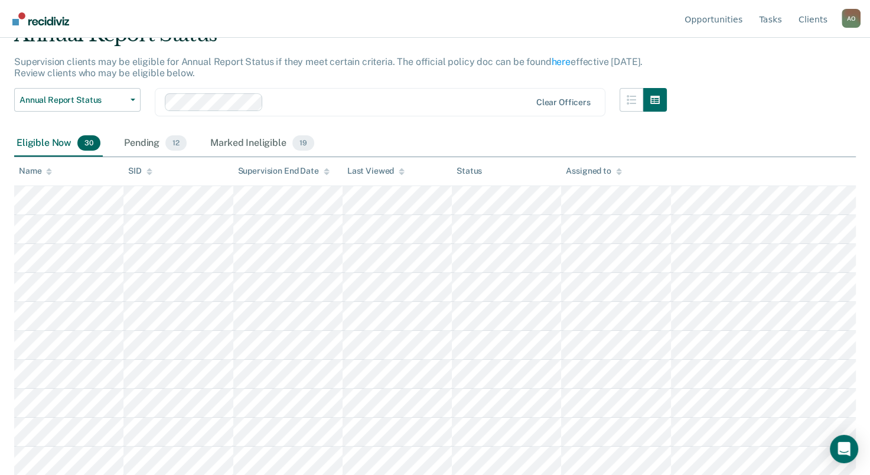
scroll to position [118, 0]
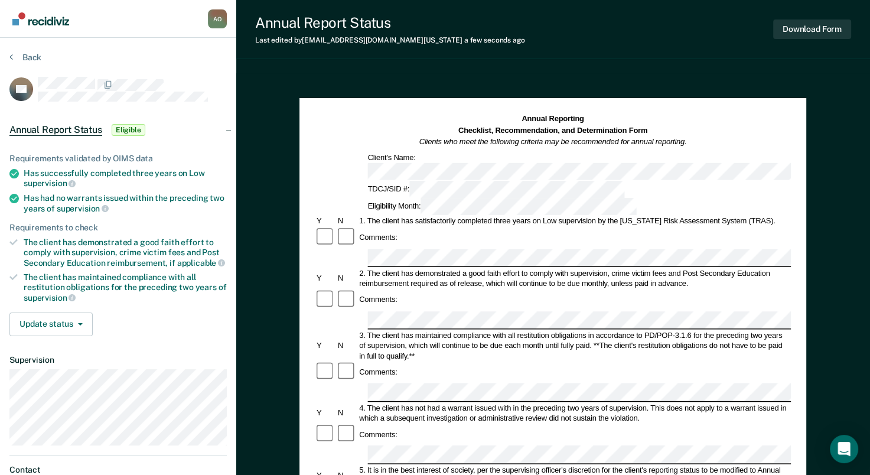
click at [418, 361] on div "Comments:" at bounding box center [553, 371] width 476 height 21
click at [38, 317] on button "Update status" at bounding box center [50, 324] width 83 height 24
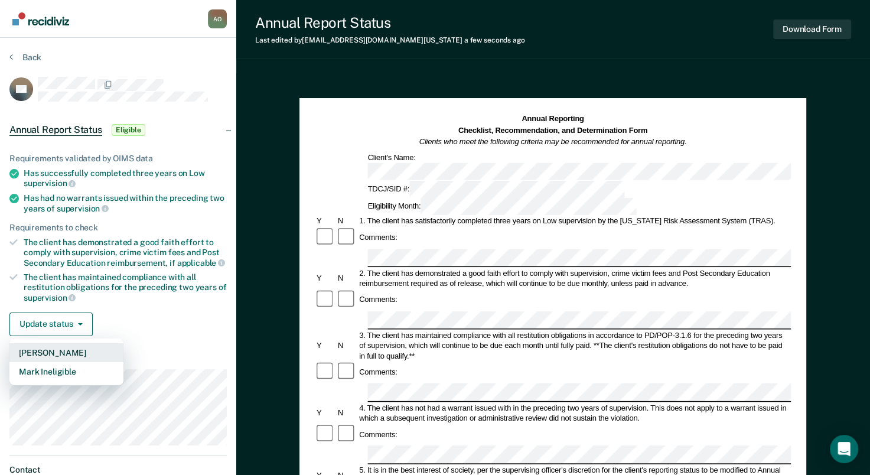
click at [60, 347] on button "Mark Pending" at bounding box center [66, 352] width 114 height 19
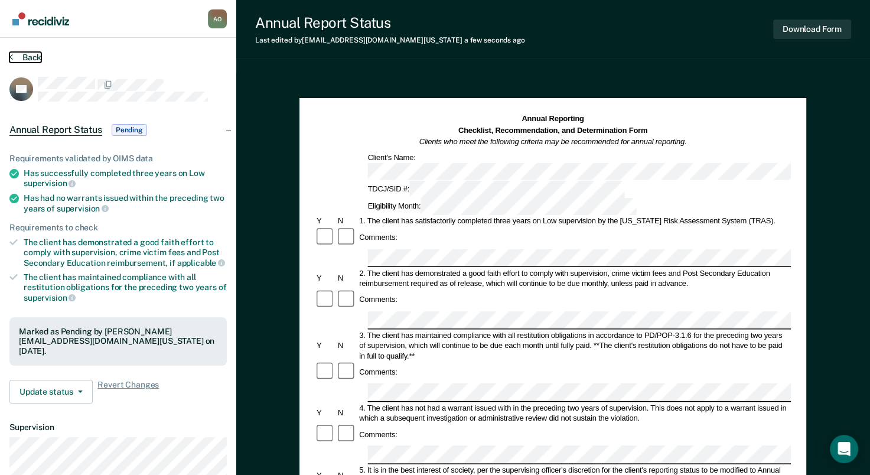
click at [25, 54] on button "Back" at bounding box center [25, 57] width 32 height 11
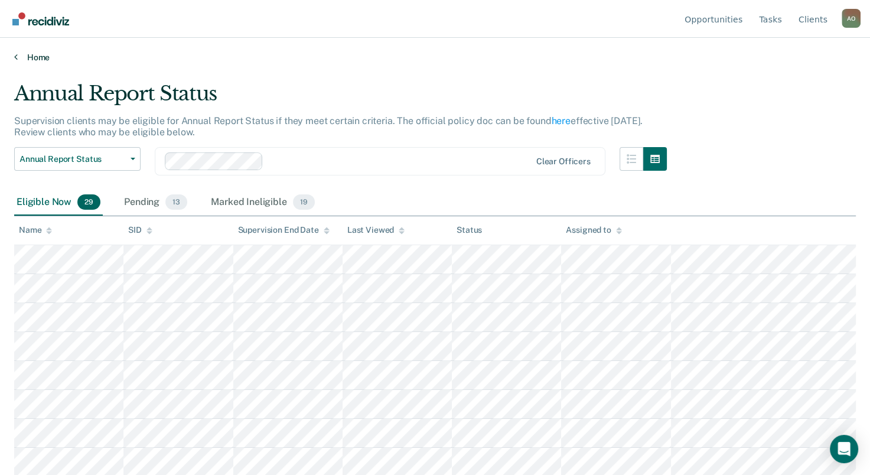
click at [41, 54] on link "Home" at bounding box center [435, 57] width 842 height 11
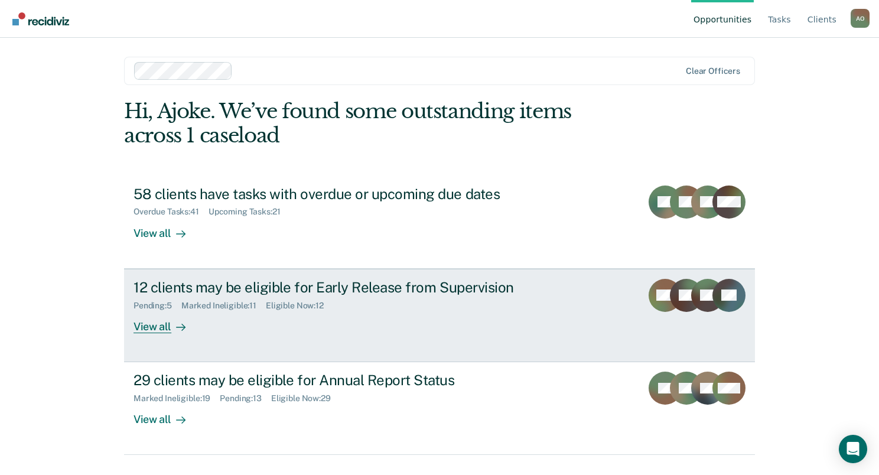
click at [143, 322] on div "View all" at bounding box center [166, 321] width 66 height 23
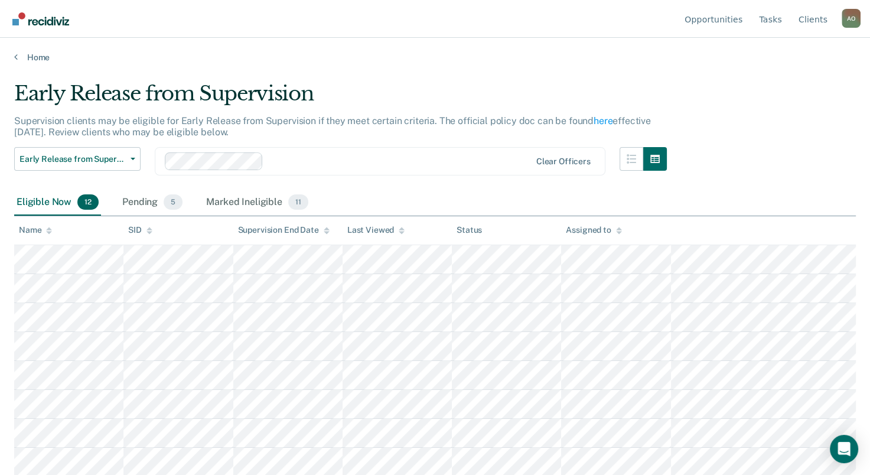
scroll to position [116, 0]
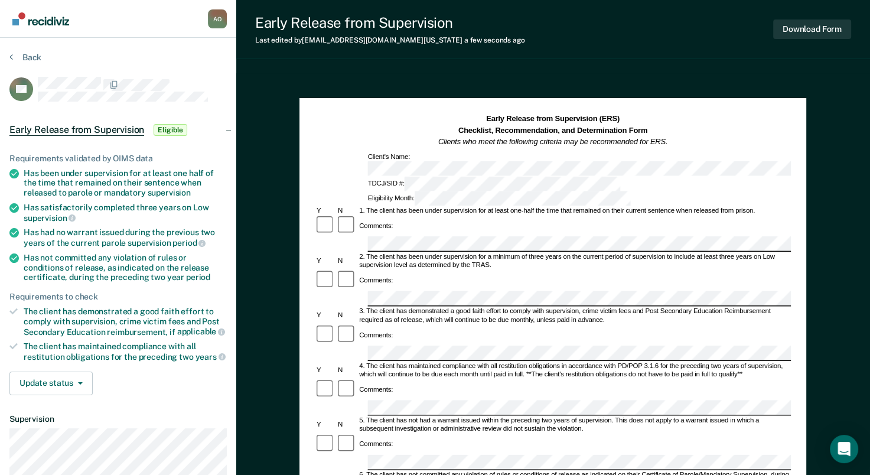
click at [460, 324] on div "Comments:" at bounding box center [553, 343] width 476 height 38
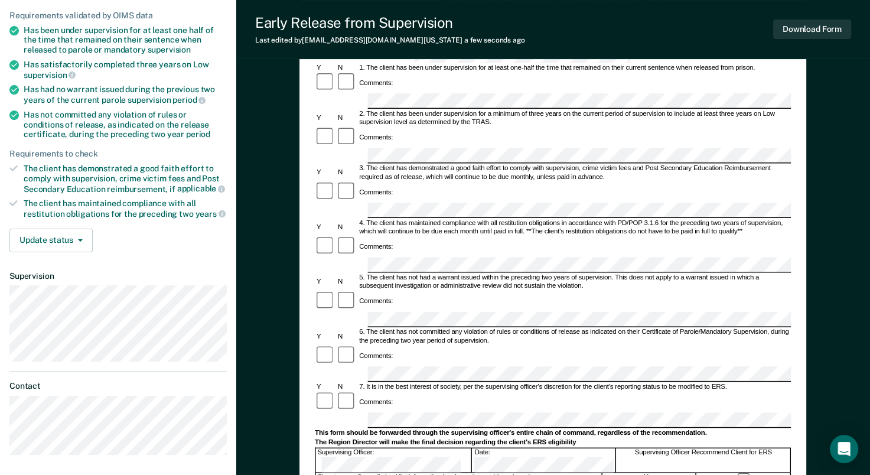
scroll to position [177, 0]
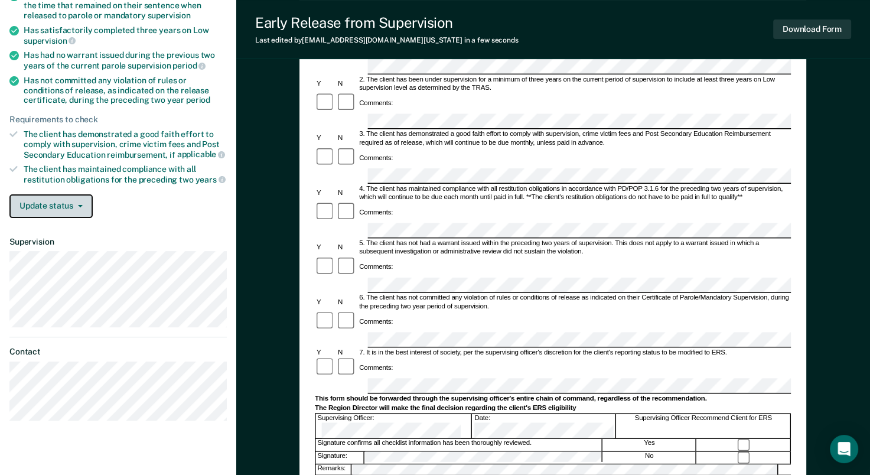
click at [53, 201] on button "Update status" at bounding box center [50, 206] width 83 height 24
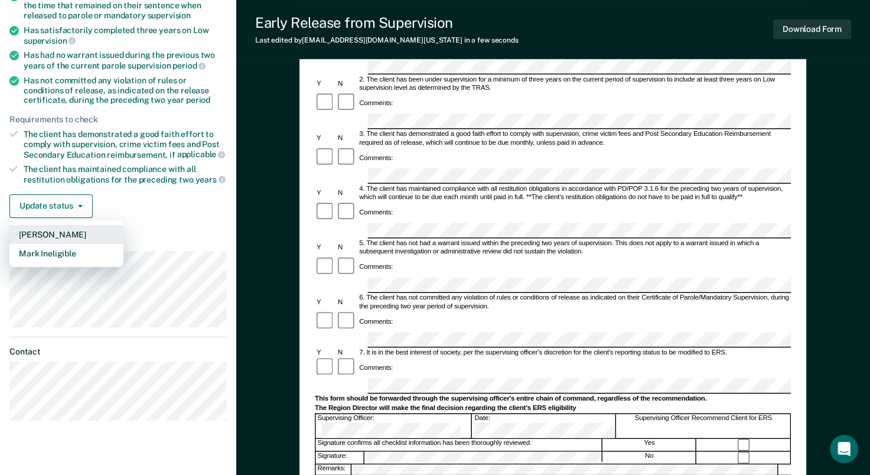
click at [46, 226] on button "Mark Pending" at bounding box center [66, 234] width 114 height 19
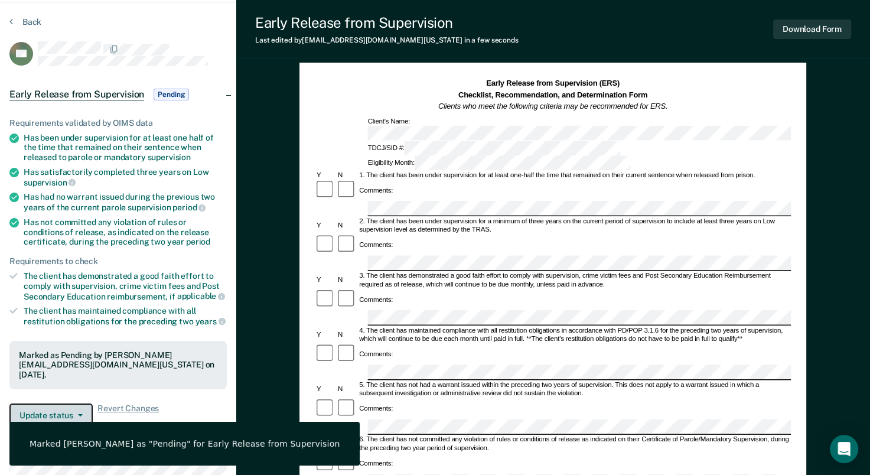
scroll to position [0, 0]
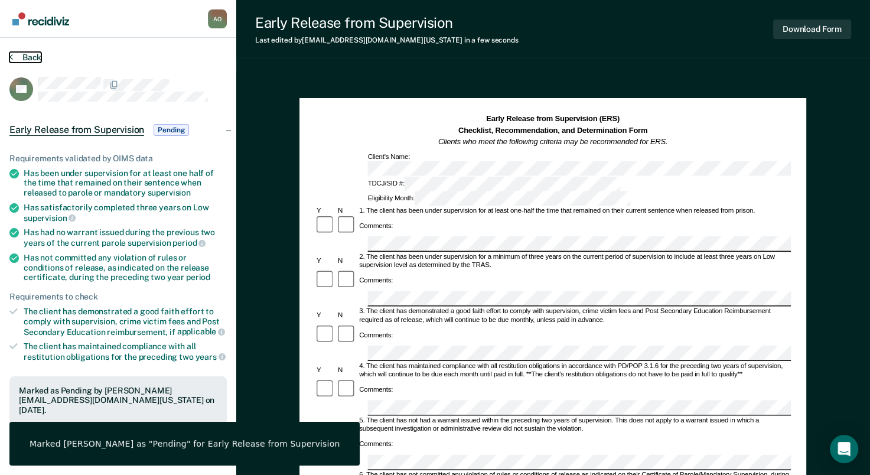
click at [33, 57] on button "Back" at bounding box center [25, 57] width 32 height 11
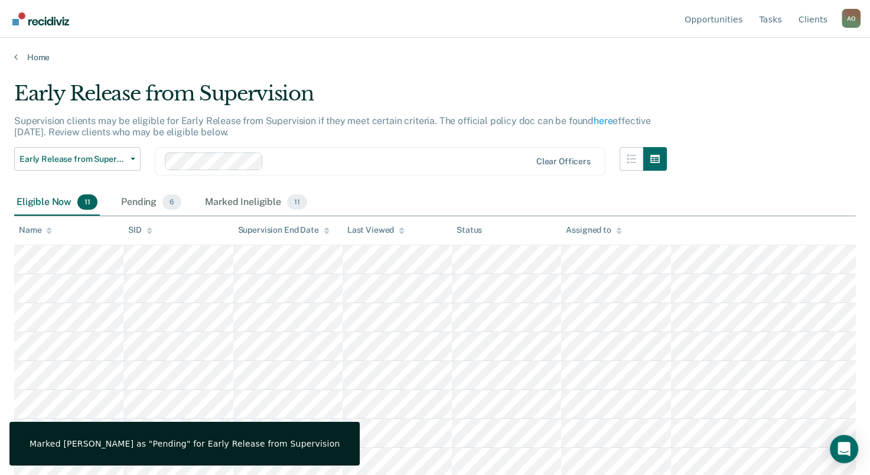
click at [856, 16] on div "A O" at bounding box center [851, 18] width 19 height 19
click at [786, 96] on link "Log Out" at bounding box center [804, 93] width 76 height 10
